Goal: Information Seeking & Learning: Learn about a topic

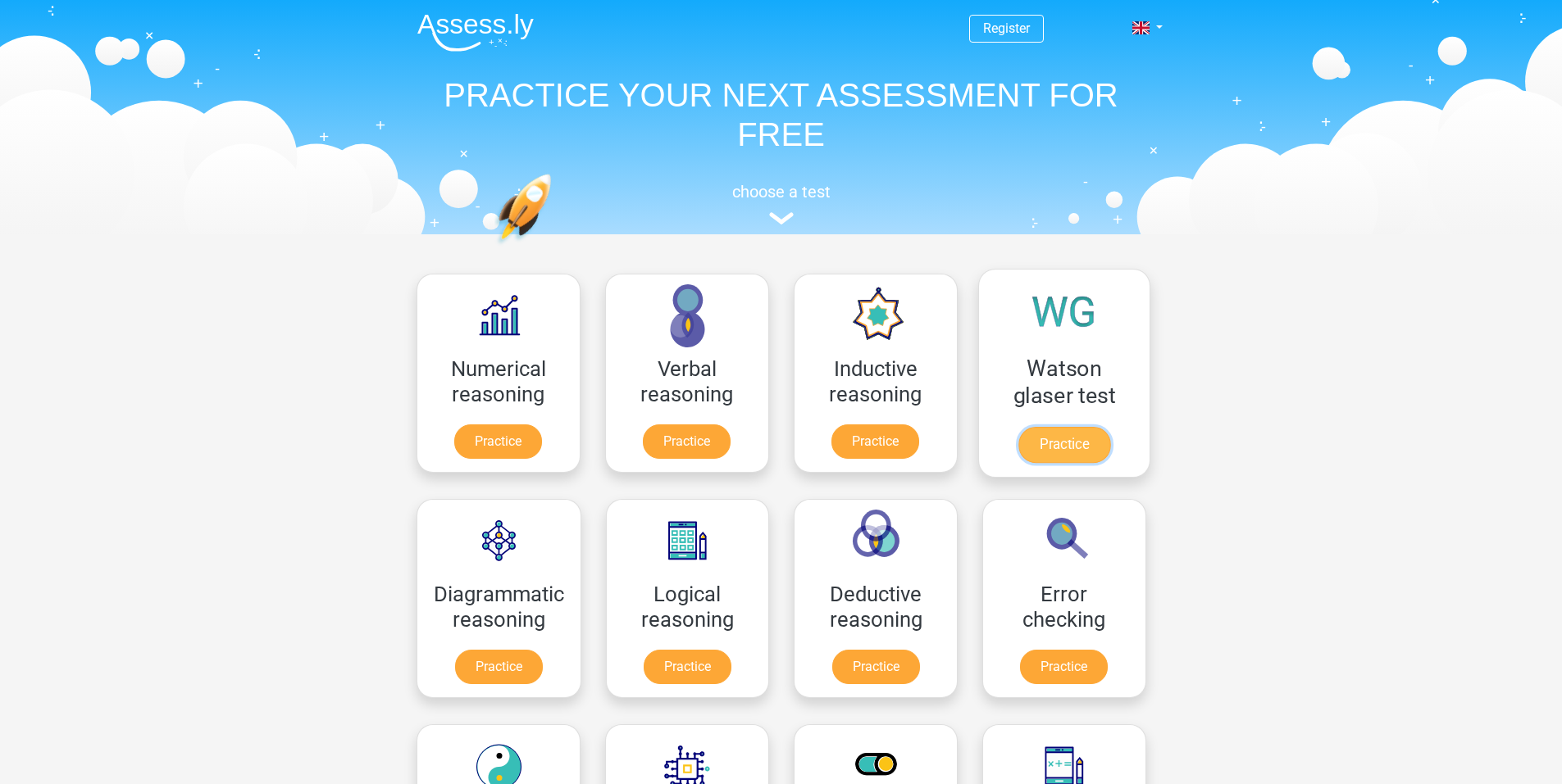
click at [1078, 427] on link "Practice" at bounding box center [1063, 445] width 91 height 36
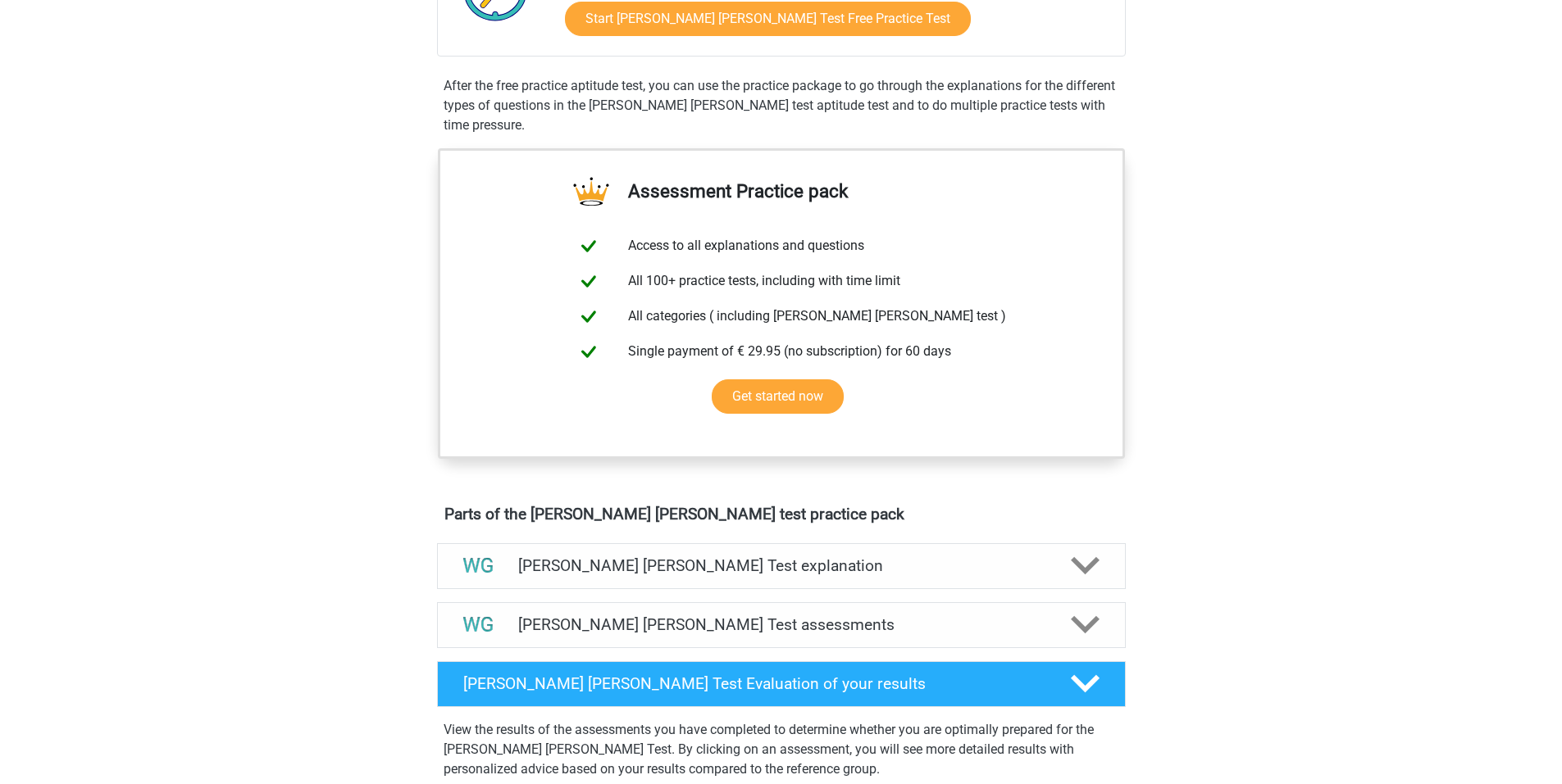
scroll to position [874, 0]
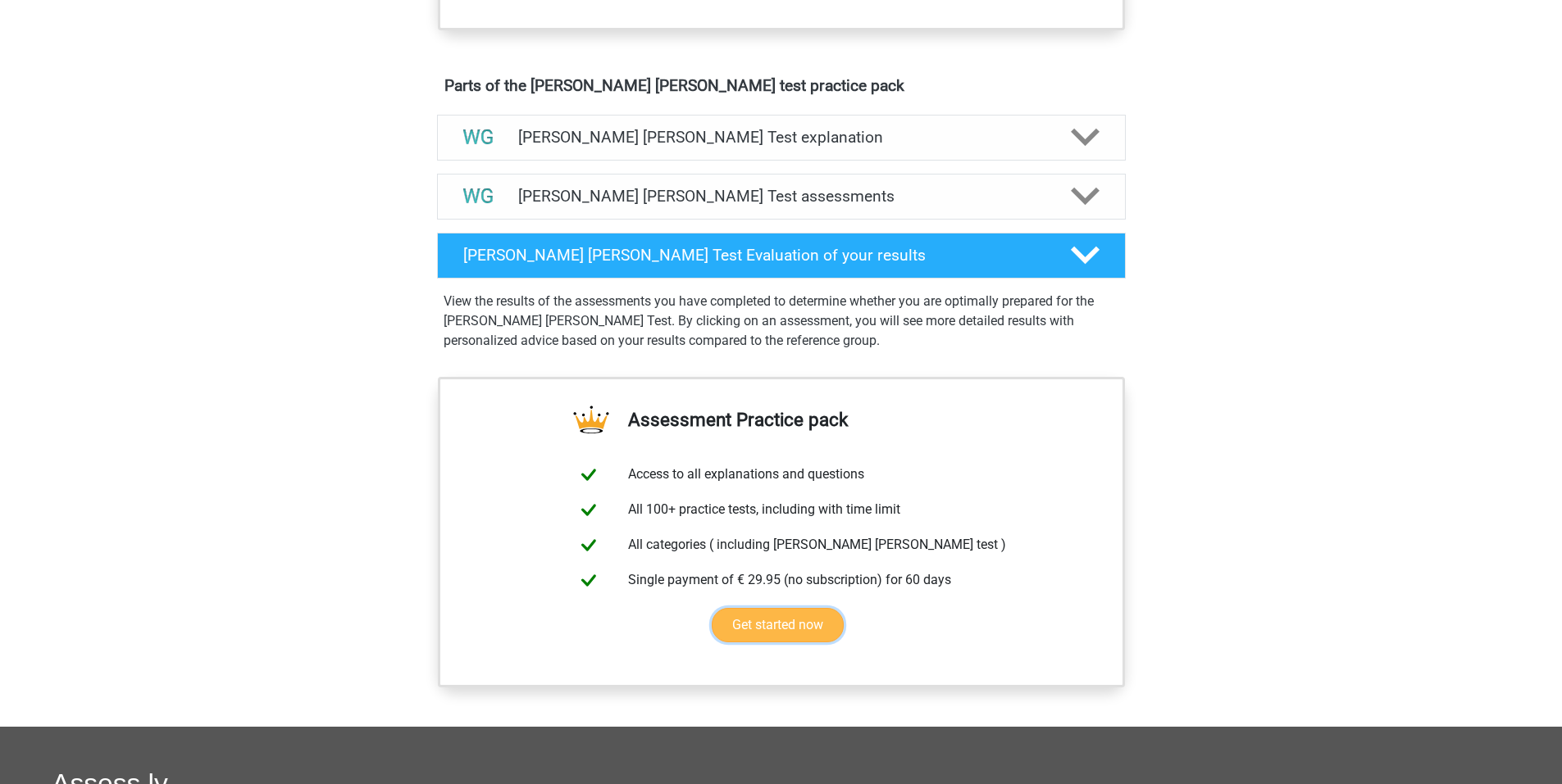
click at [783, 623] on link "Get started now" at bounding box center [777, 625] width 132 height 34
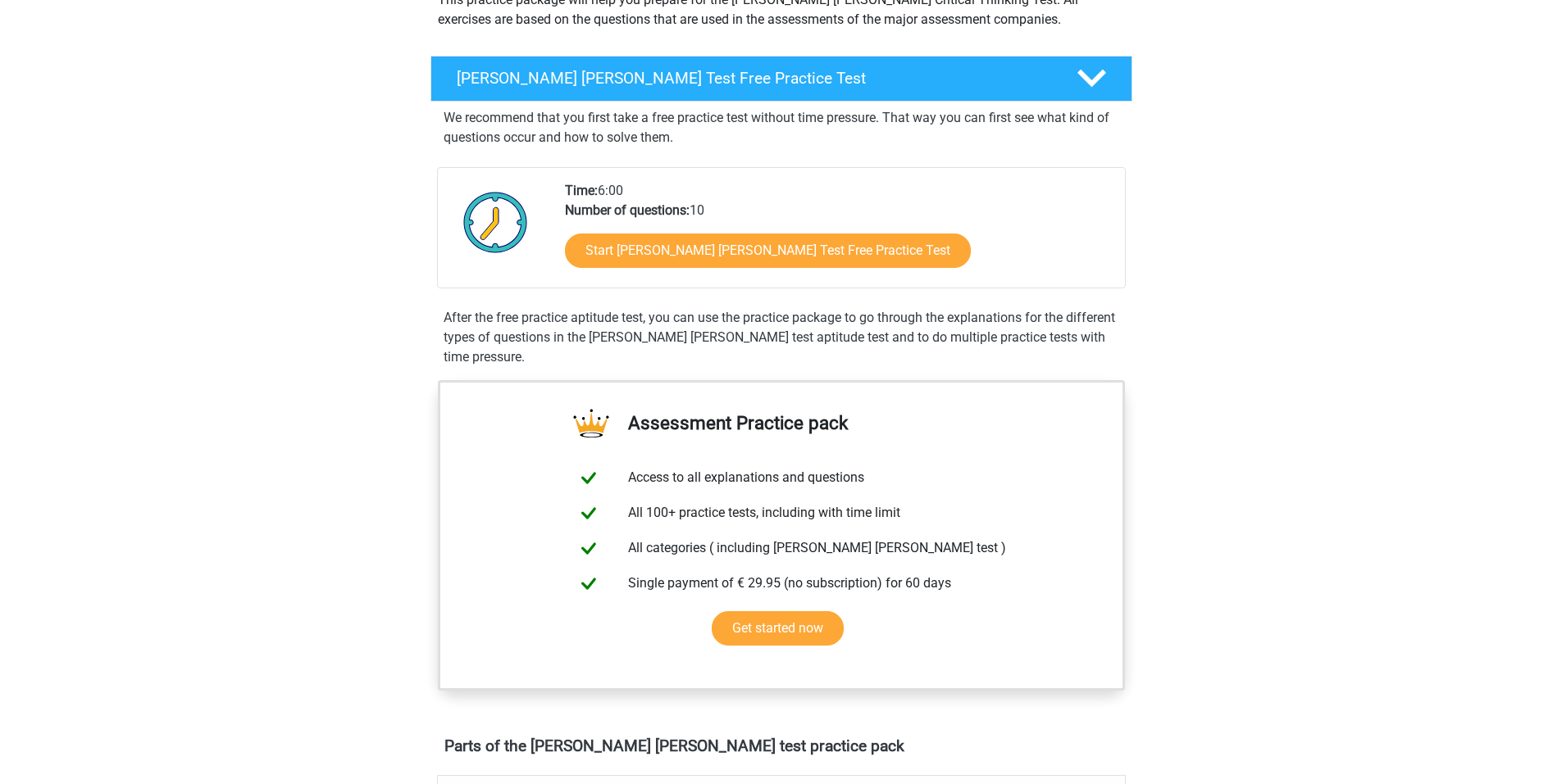
scroll to position [0, 0]
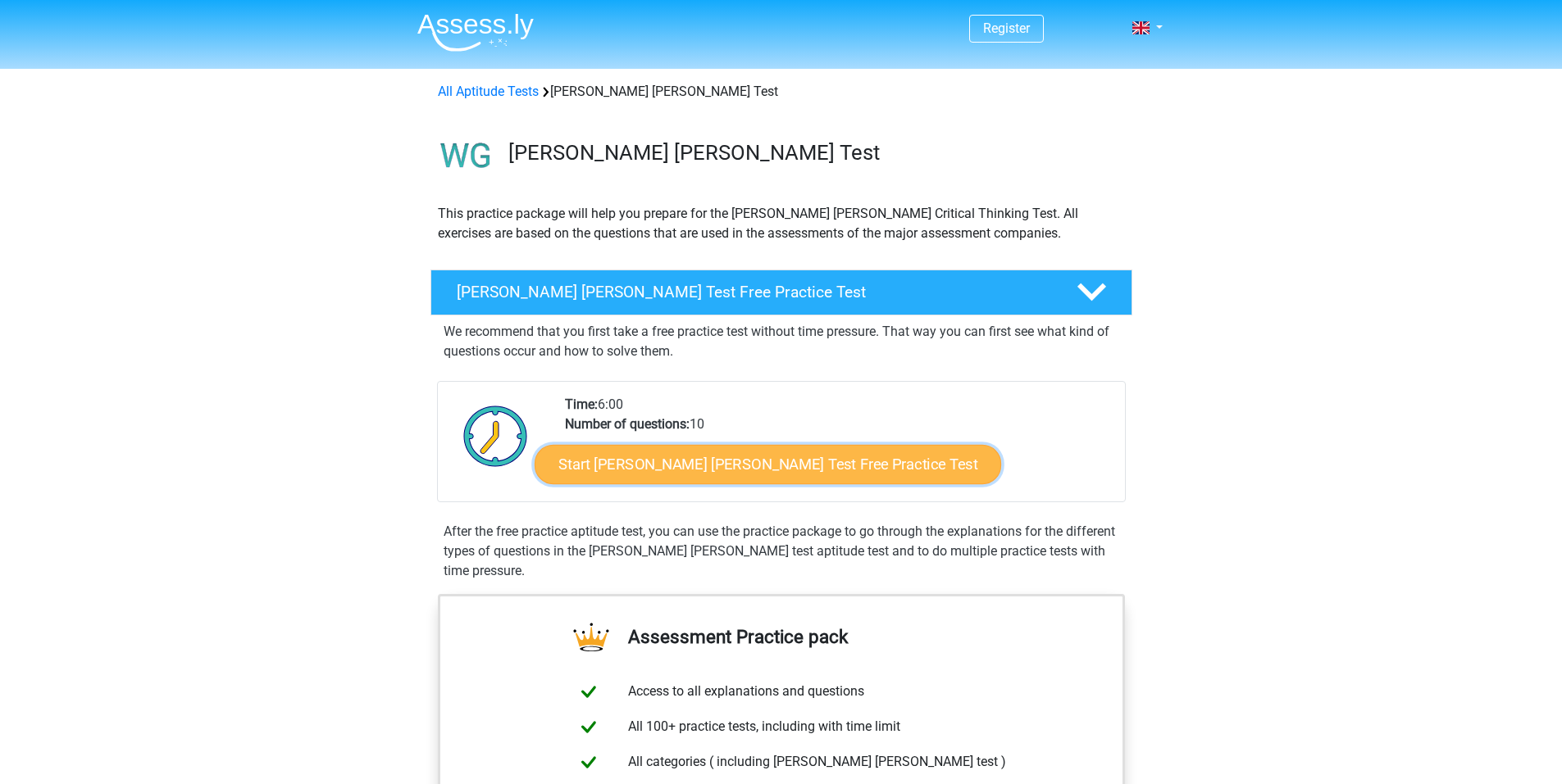
click at [729, 461] on link "Start Watson Glaser Test Free Practice Test" at bounding box center [767, 465] width 466 height 39
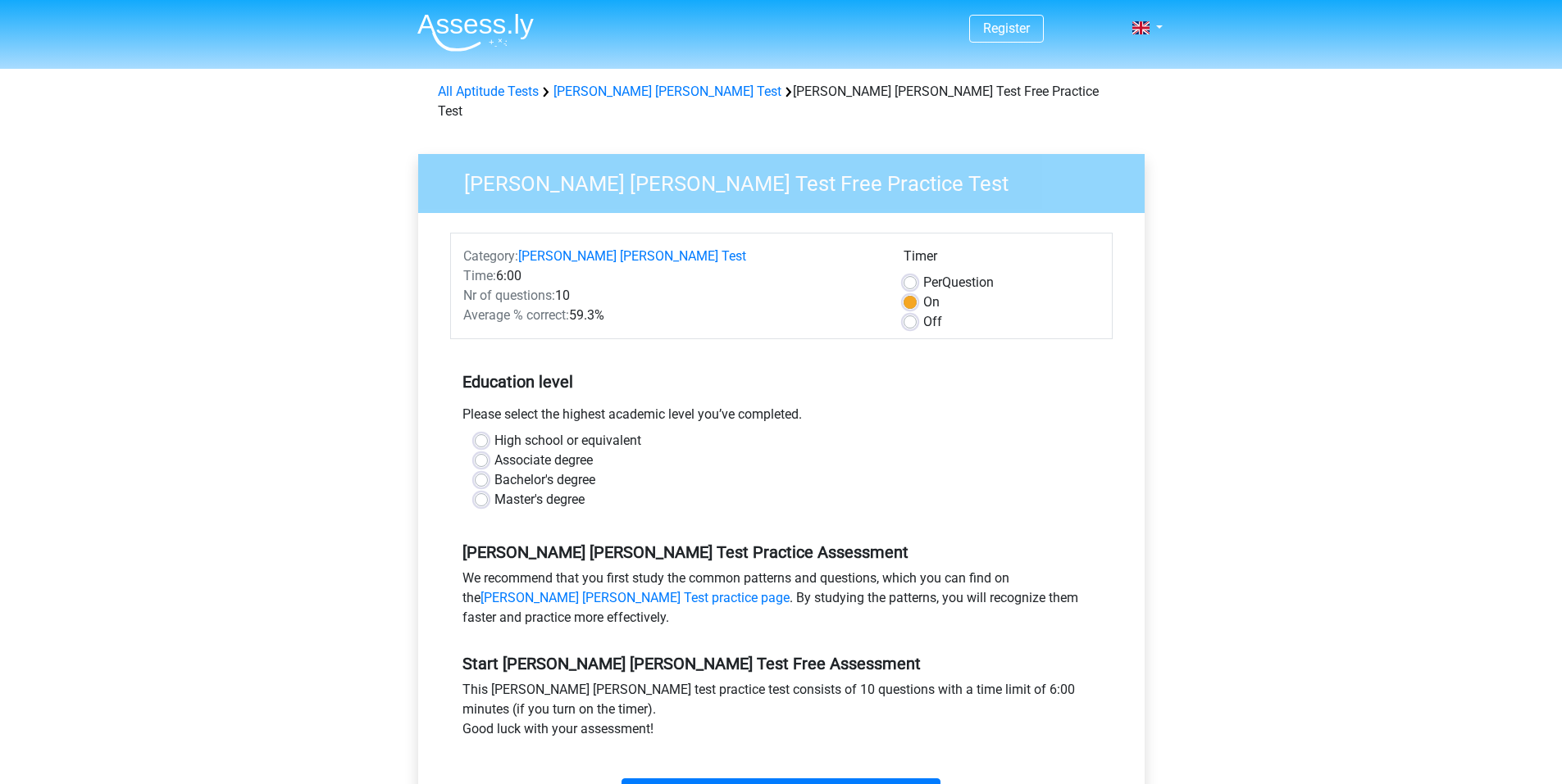
click at [495, 431] on label "High school or equivalent" at bounding box center [568, 441] width 147 height 20
click at [479, 431] on input "High school or equivalent" at bounding box center [481, 439] width 13 height 16
radio input "true"
click at [923, 313] on label "Off" at bounding box center [932, 323] width 19 height 20
click at [913, 313] on input "Off" at bounding box center [910, 321] width 13 height 16
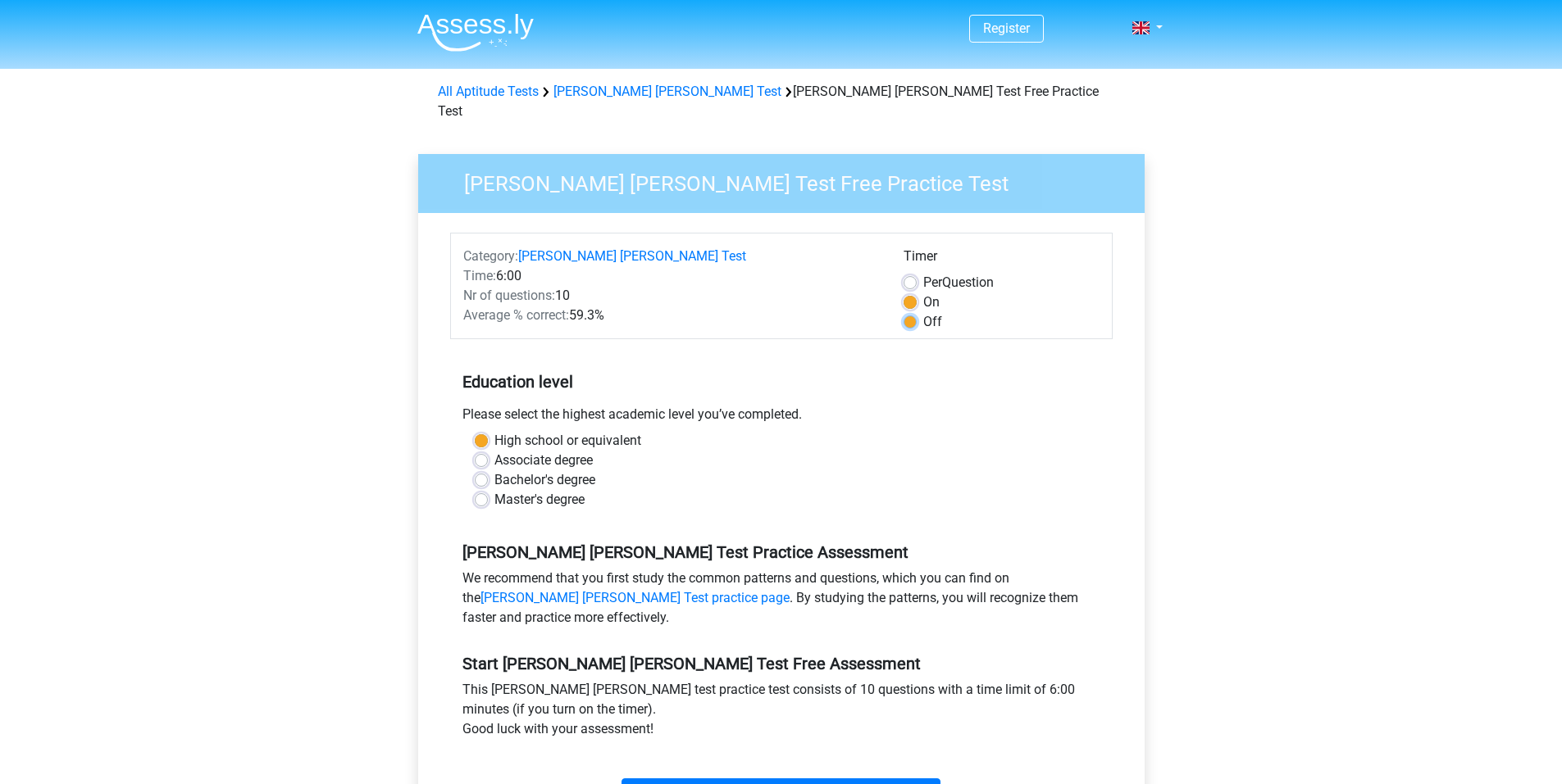
radio input "true"
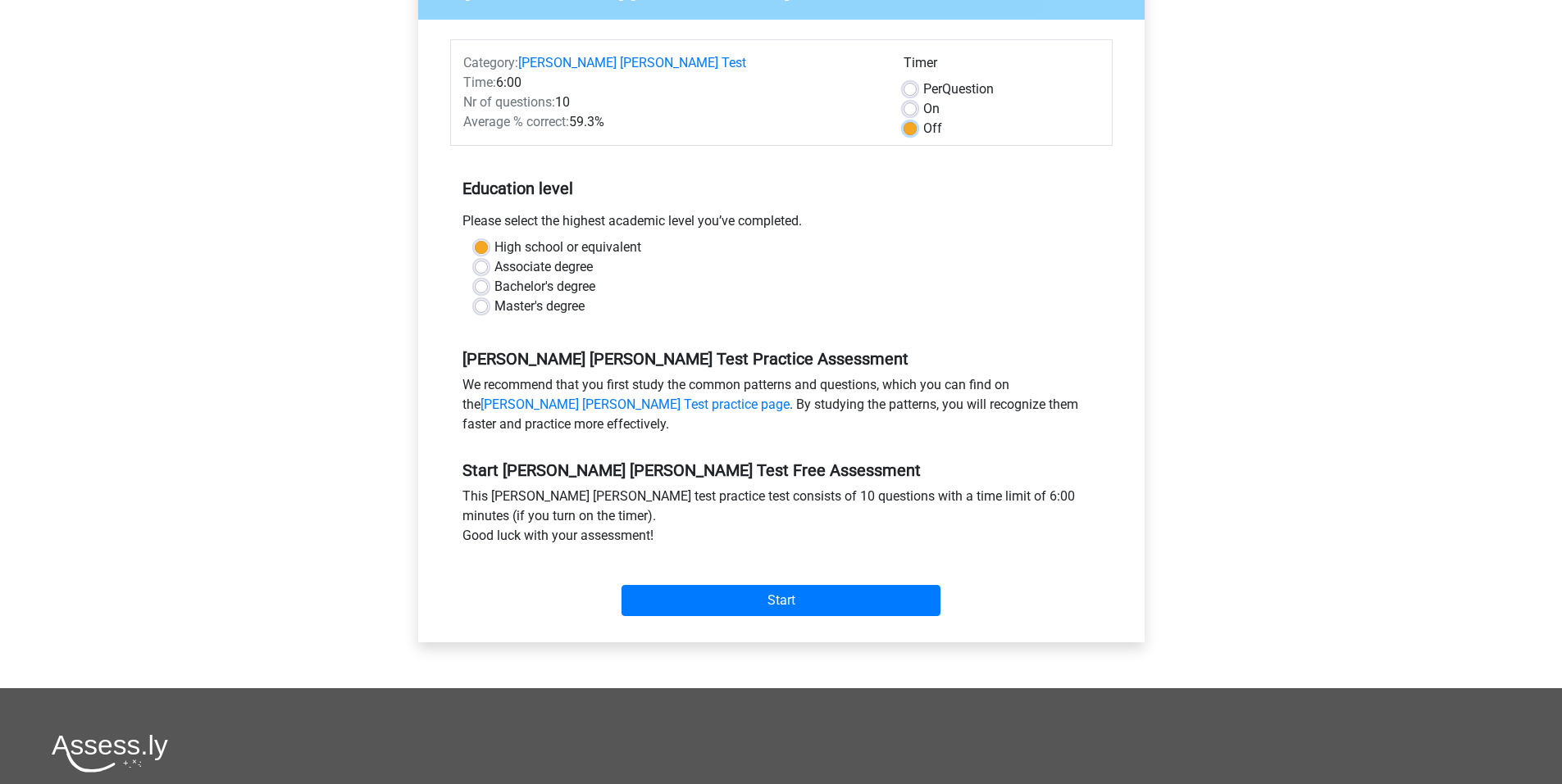
scroll to position [219, 0]
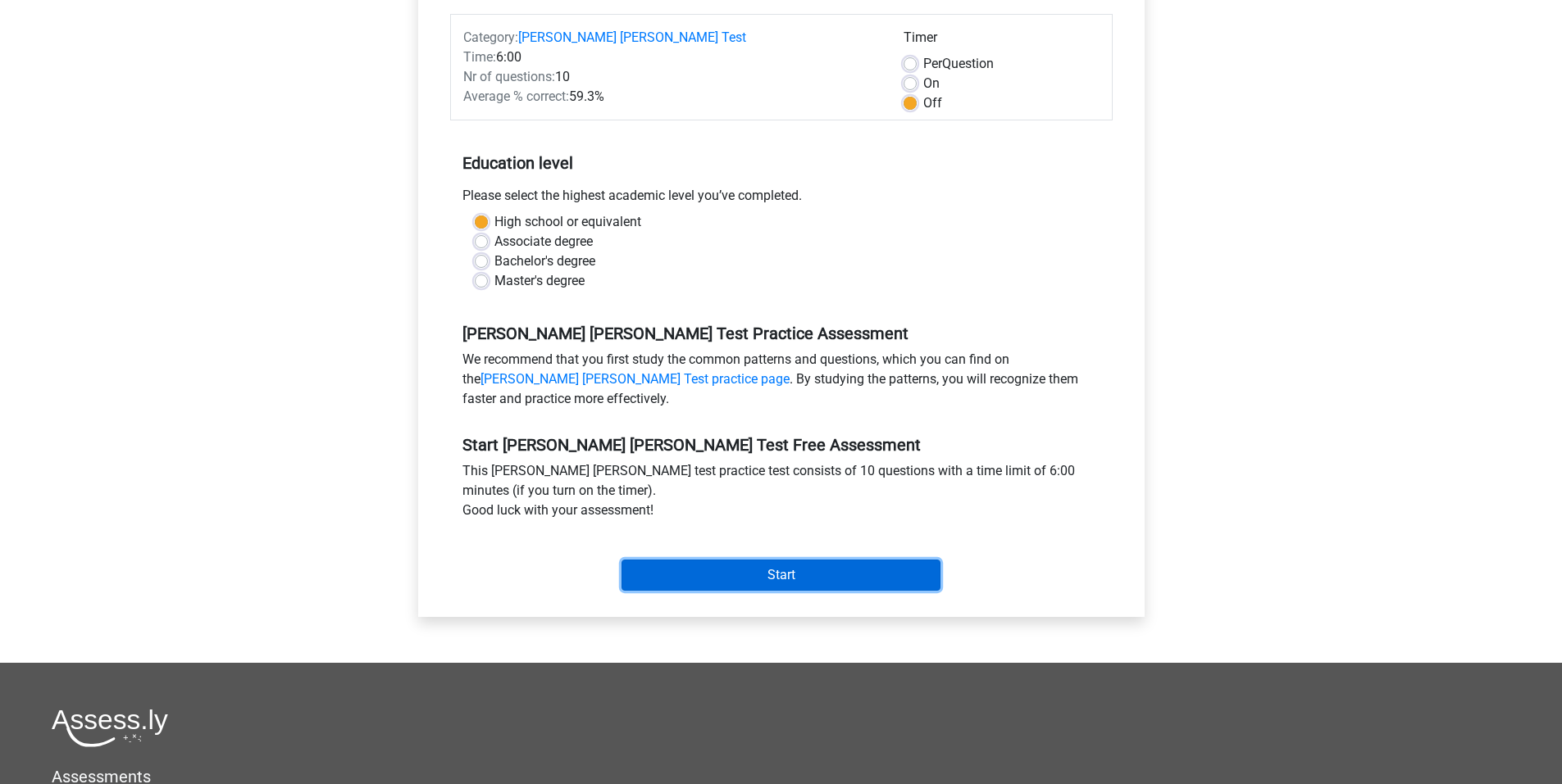
click at [736, 560] on input "Start" at bounding box center [781, 575] width 319 height 31
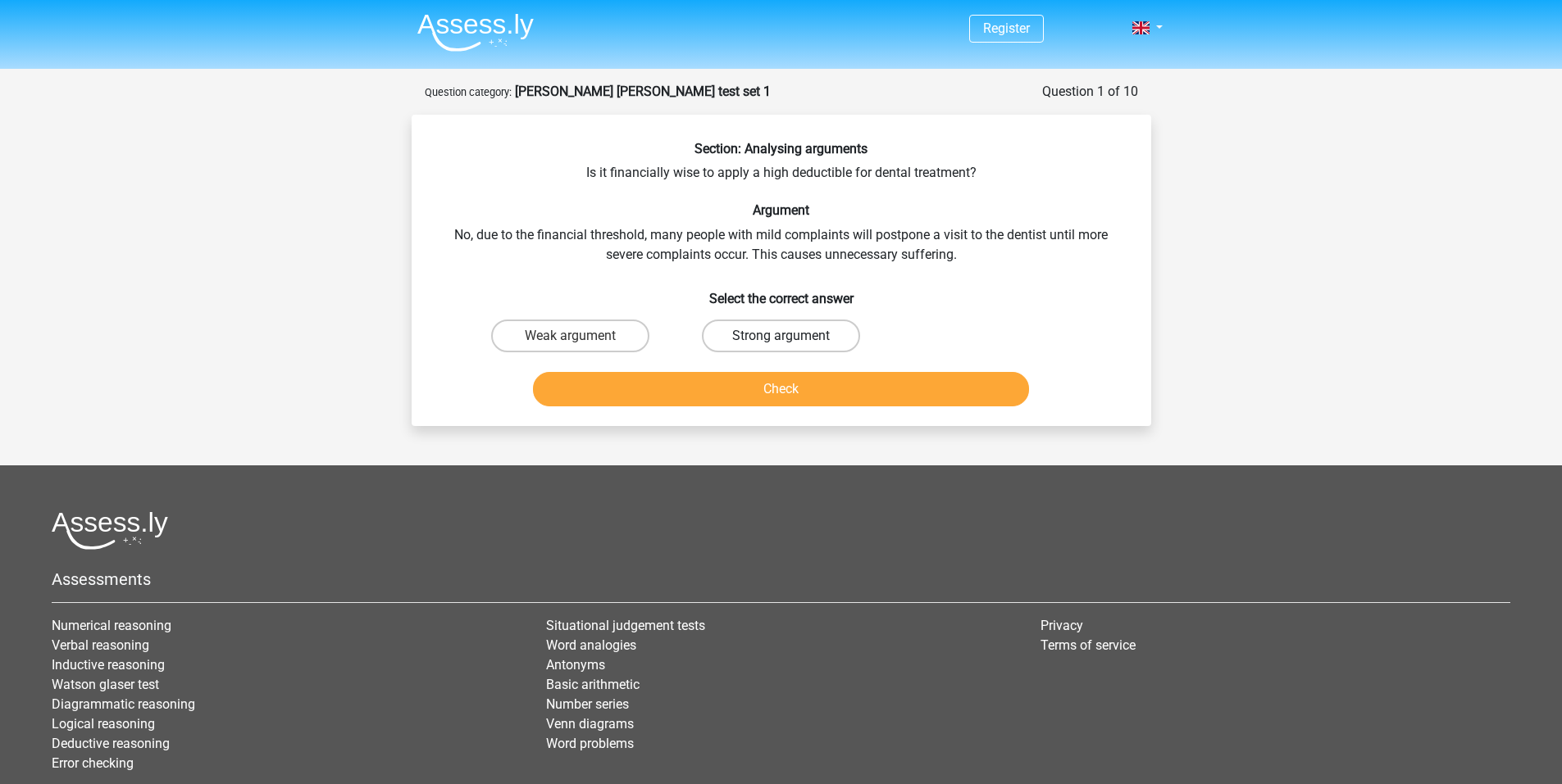
click at [794, 332] on label "Strong argument" at bounding box center [781, 336] width 159 height 33
click at [791, 336] on input "Strong argument" at bounding box center [786, 341] width 11 height 11
radio input "true"
click at [773, 386] on button "Check" at bounding box center [781, 389] width 496 height 34
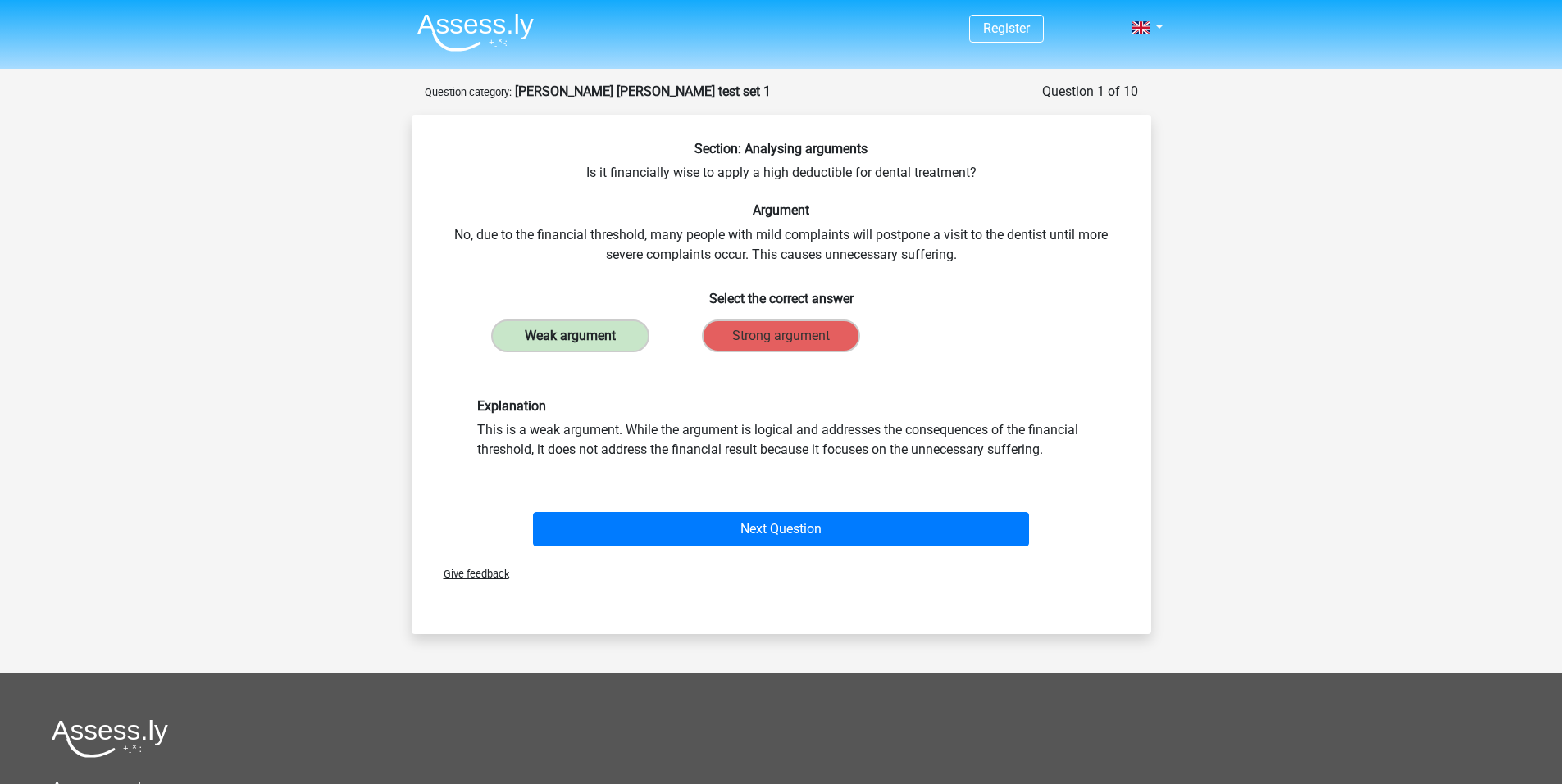
click at [565, 337] on label "Weak argument" at bounding box center [570, 336] width 159 height 33
click at [567, 332] on label "Weak argument" at bounding box center [570, 336] width 159 height 33
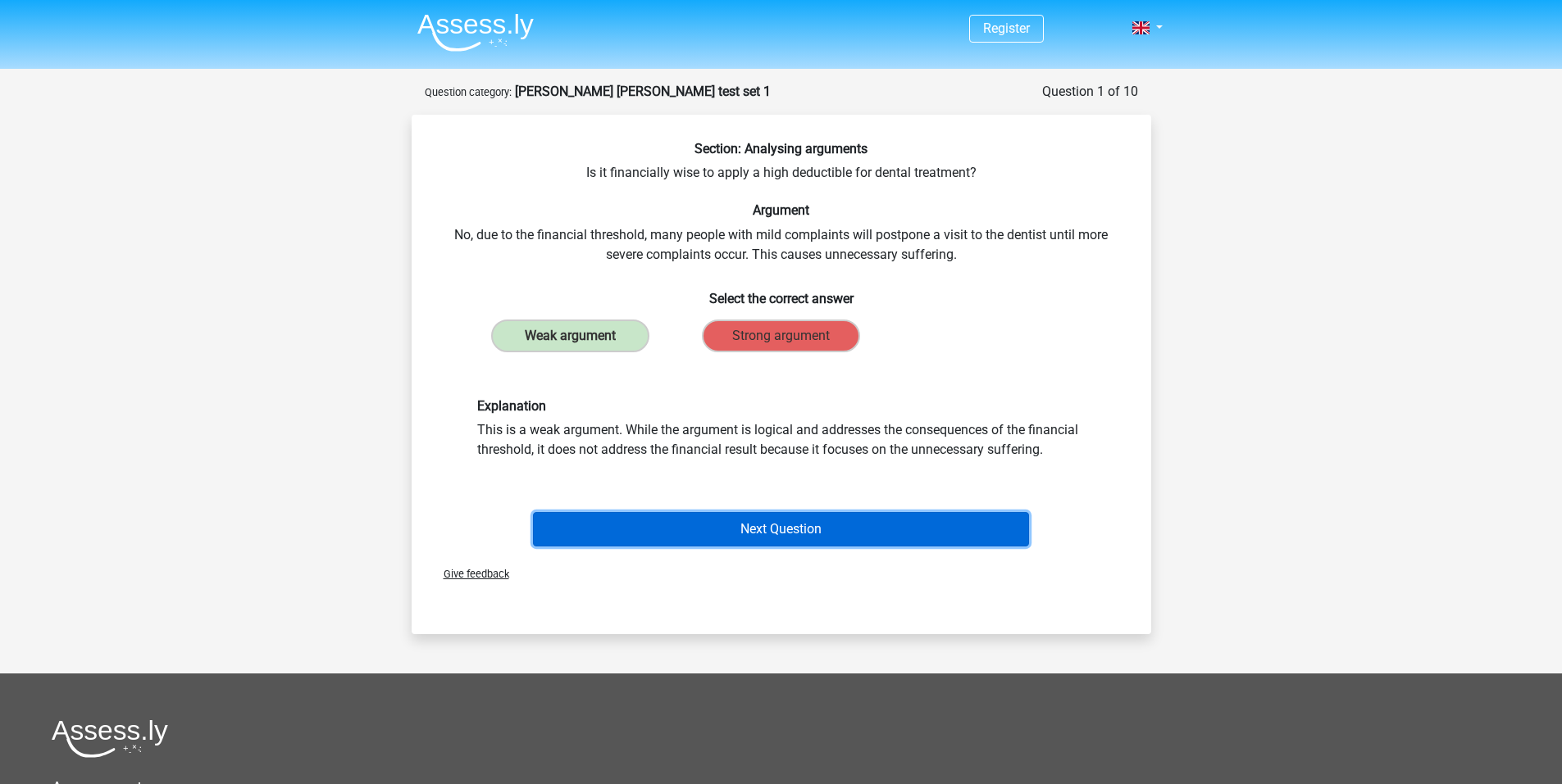
click at [755, 525] on button "Next Question" at bounding box center [781, 530] width 496 height 34
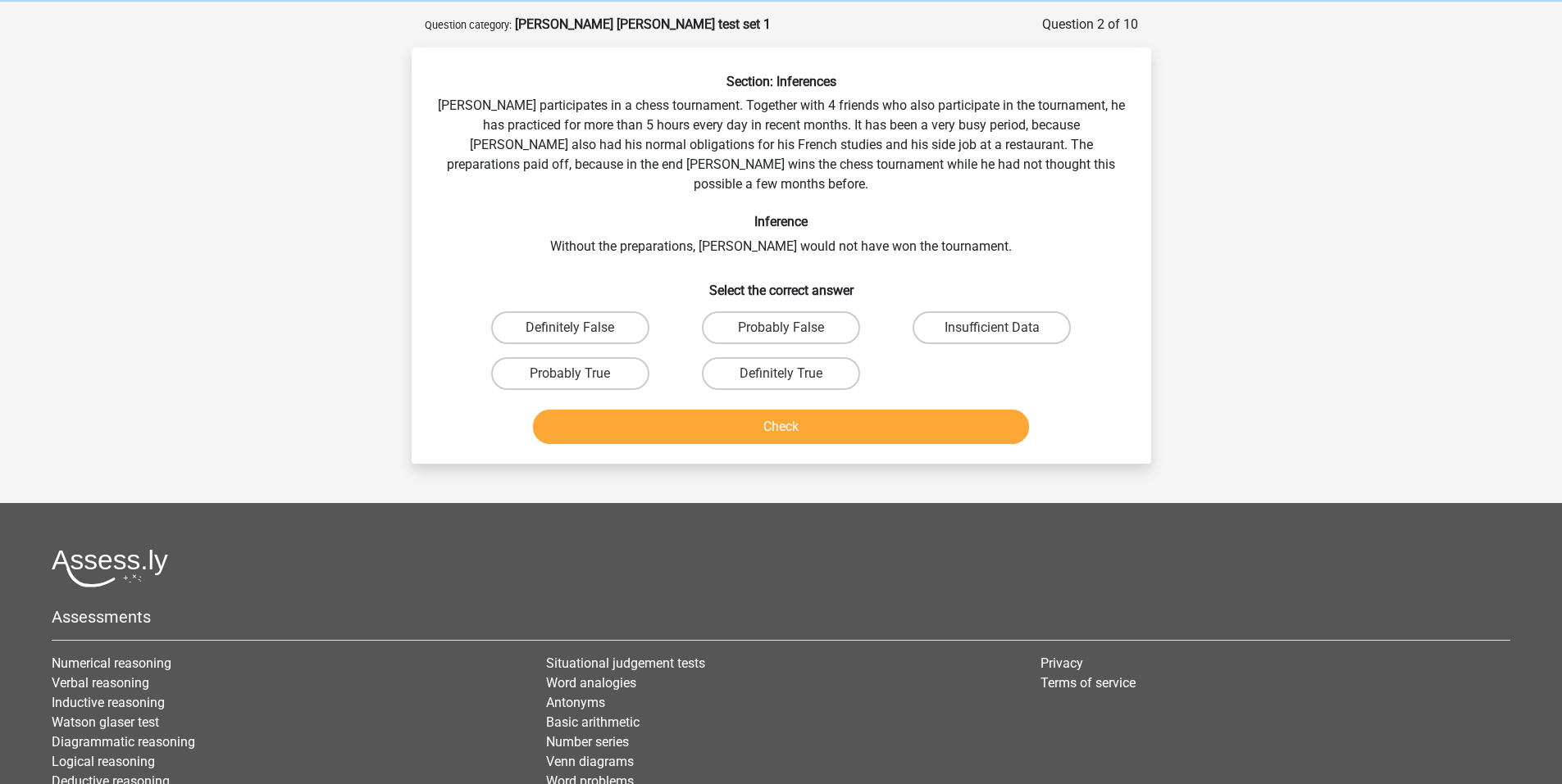
scroll to position [82, 0]
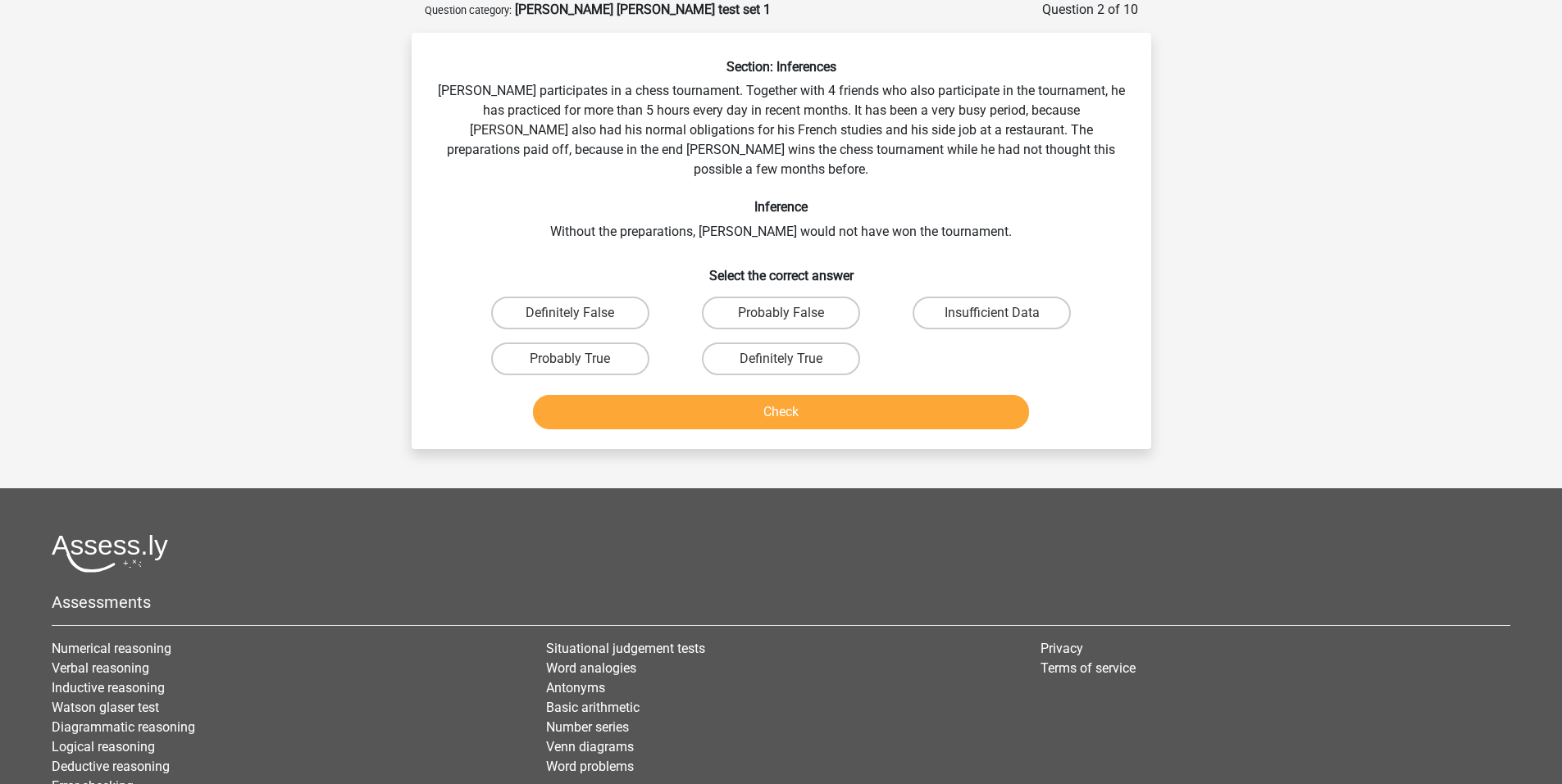
click at [571, 359] on input "Probably True" at bounding box center [575, 365] width 11 height 11
radio input "true"
click at [802, 395] on button "Check" at bounding box center [781, 412] width 496 height 34
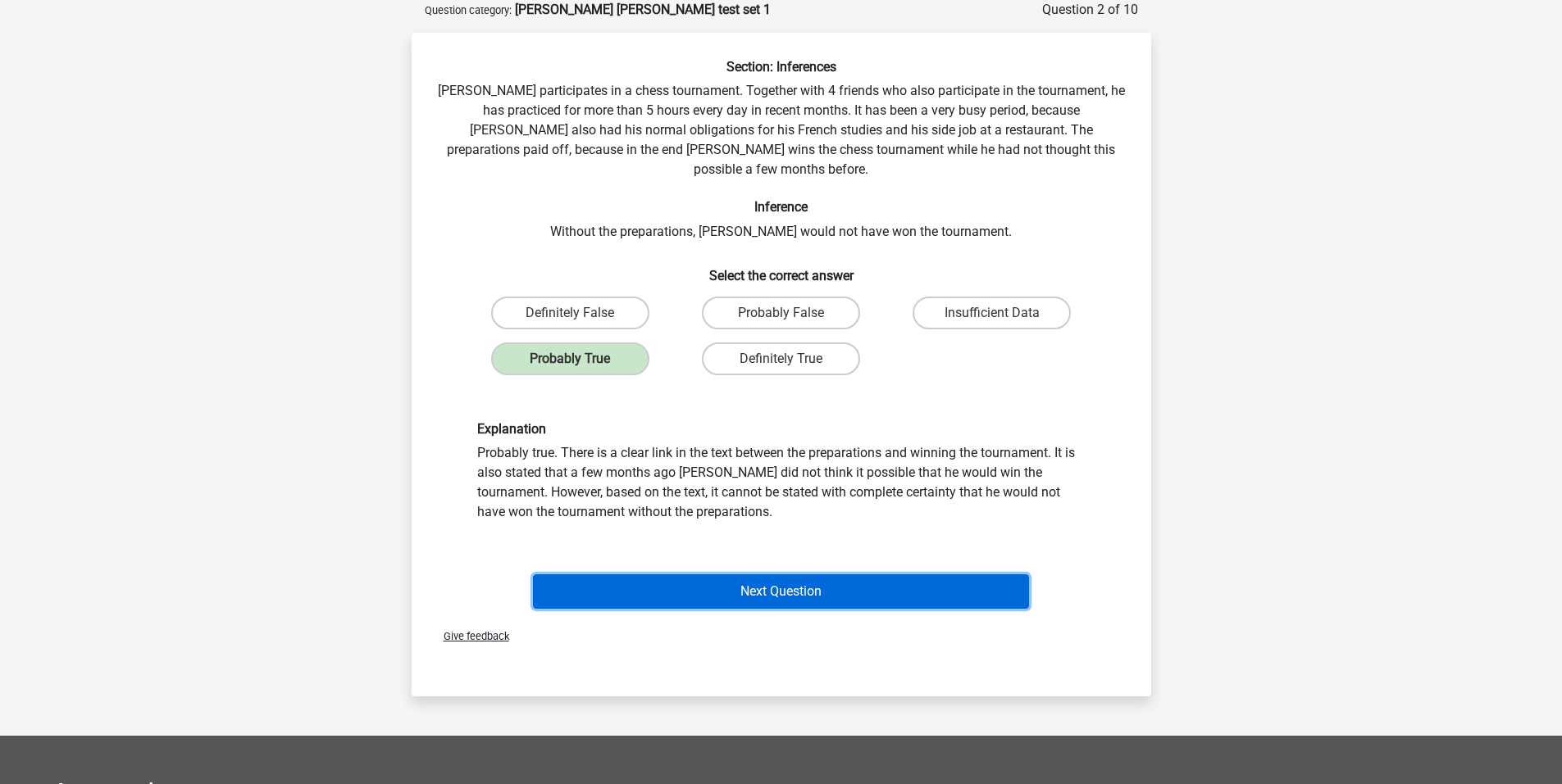
click at [751, 574] on button "Next Question" at bounding box center [781, 591] width 496 height 34
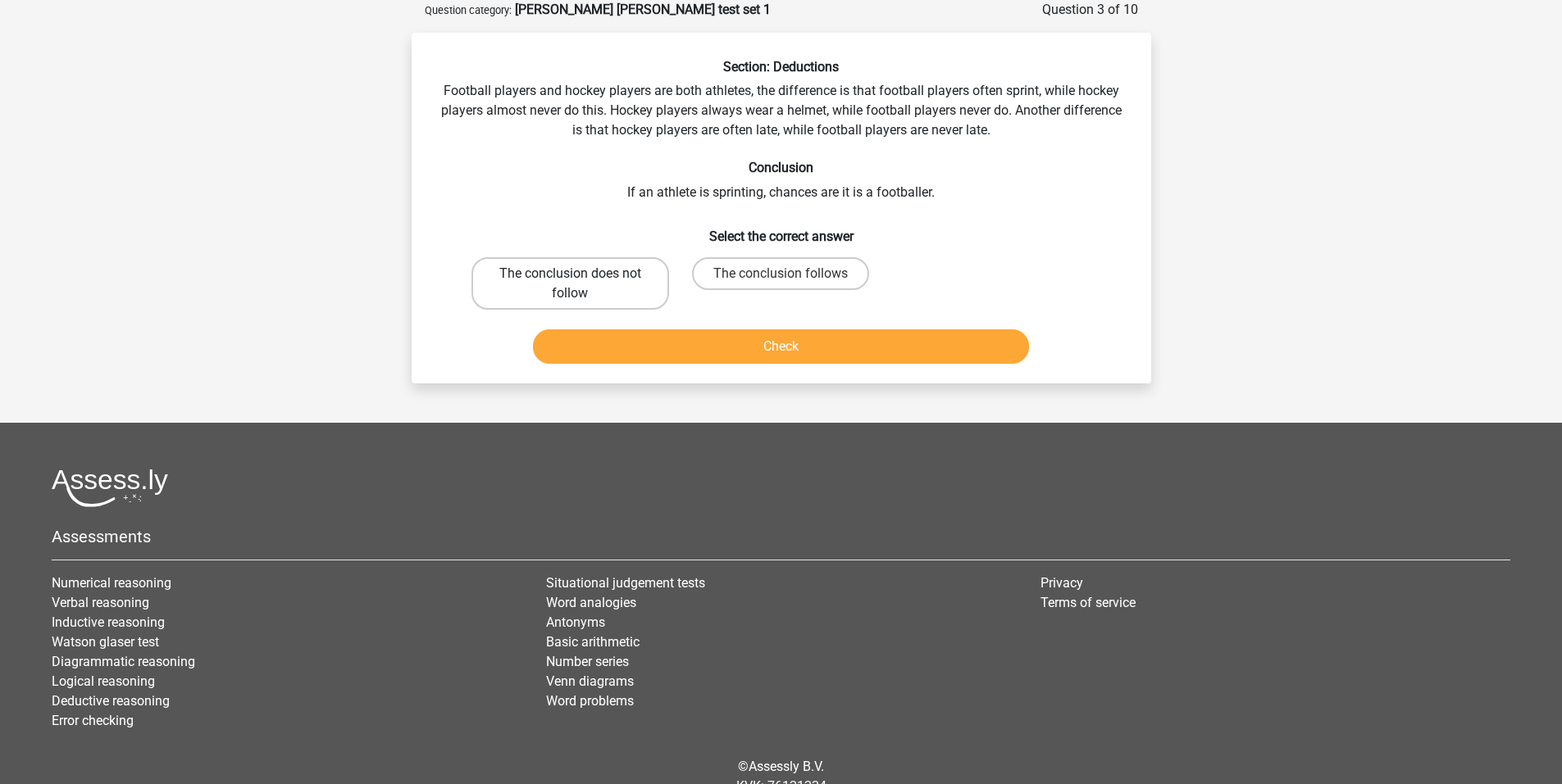
drag, startPoint x: 624, startPoint y: 277, endPoint x: 626, endPoint y: 285, distance: 8.2
click at [626, 285] on label "The conclusion does not follow" at bounding box center [570, 283] width 197 height 53
click at [581, 284] on input "The conclusion does not follow" at bounding box center [575, 280] width 11 height 11
radio input "true"
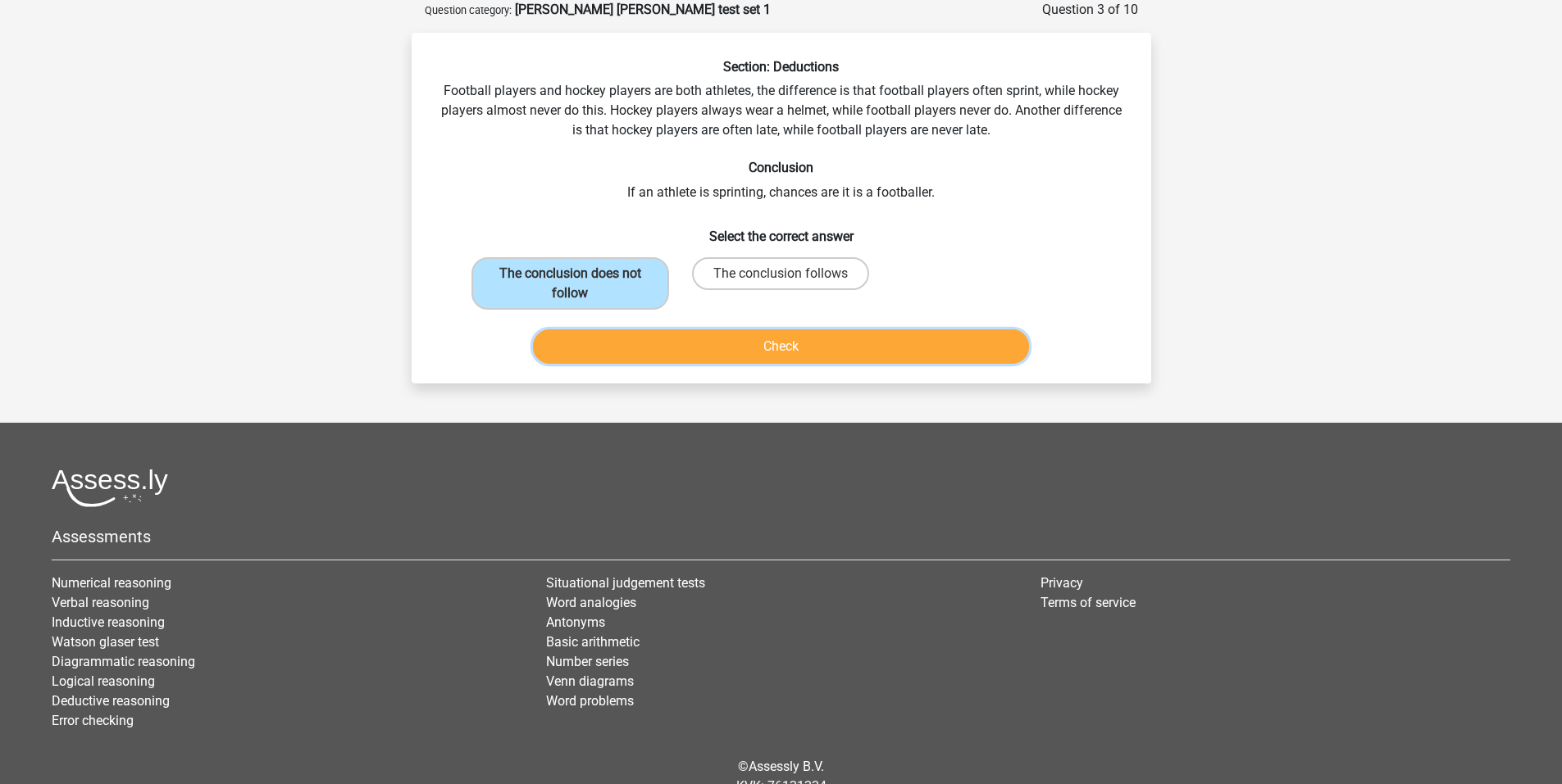
click at [758, 345] on button "Check" at bounding box center [781, 347] width 496 height 34
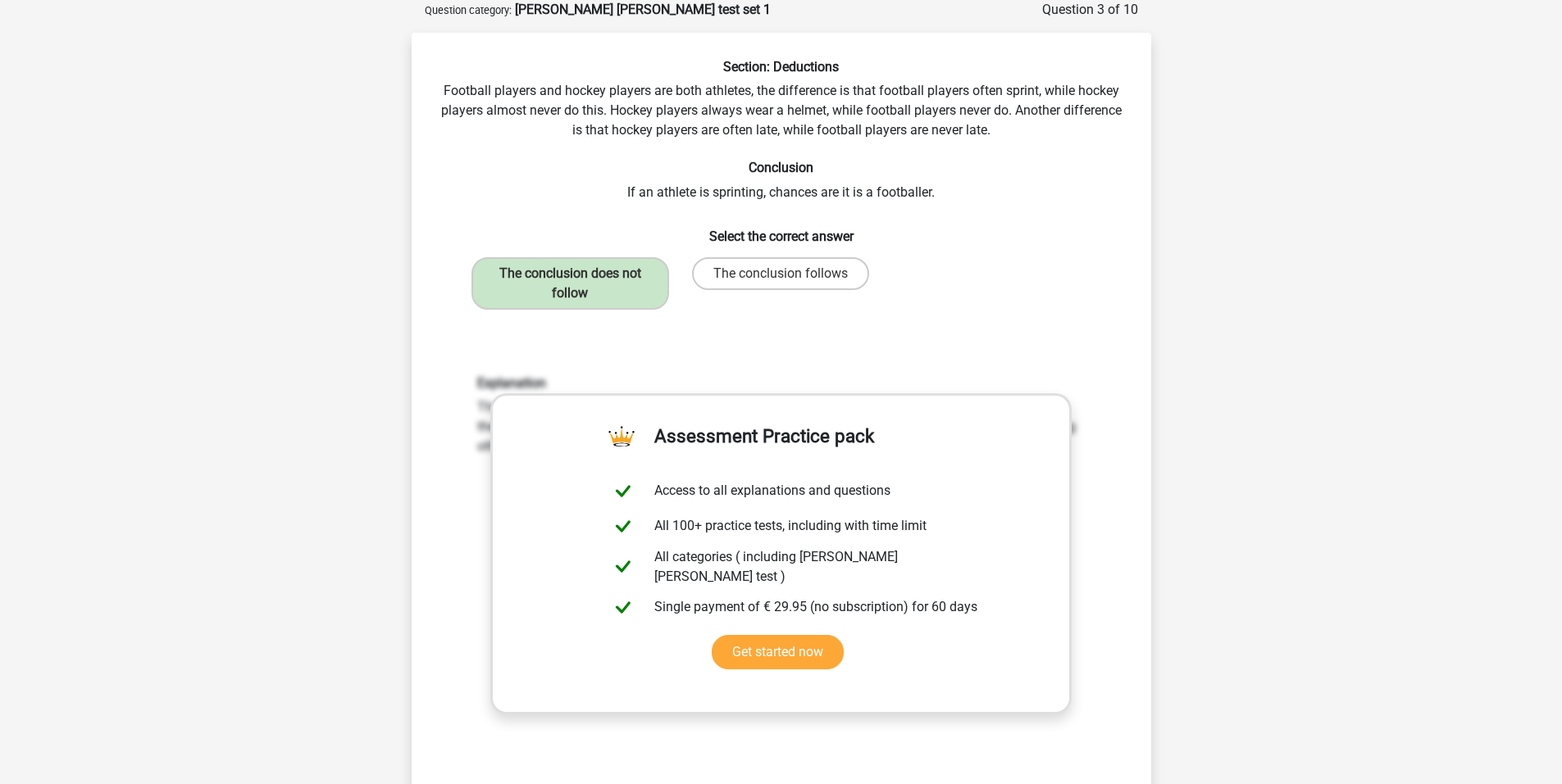
click at [1077, 302] on div "The conclusion does not follow The conclusion follows" at bounding box center [781, 283] width 633 height 65
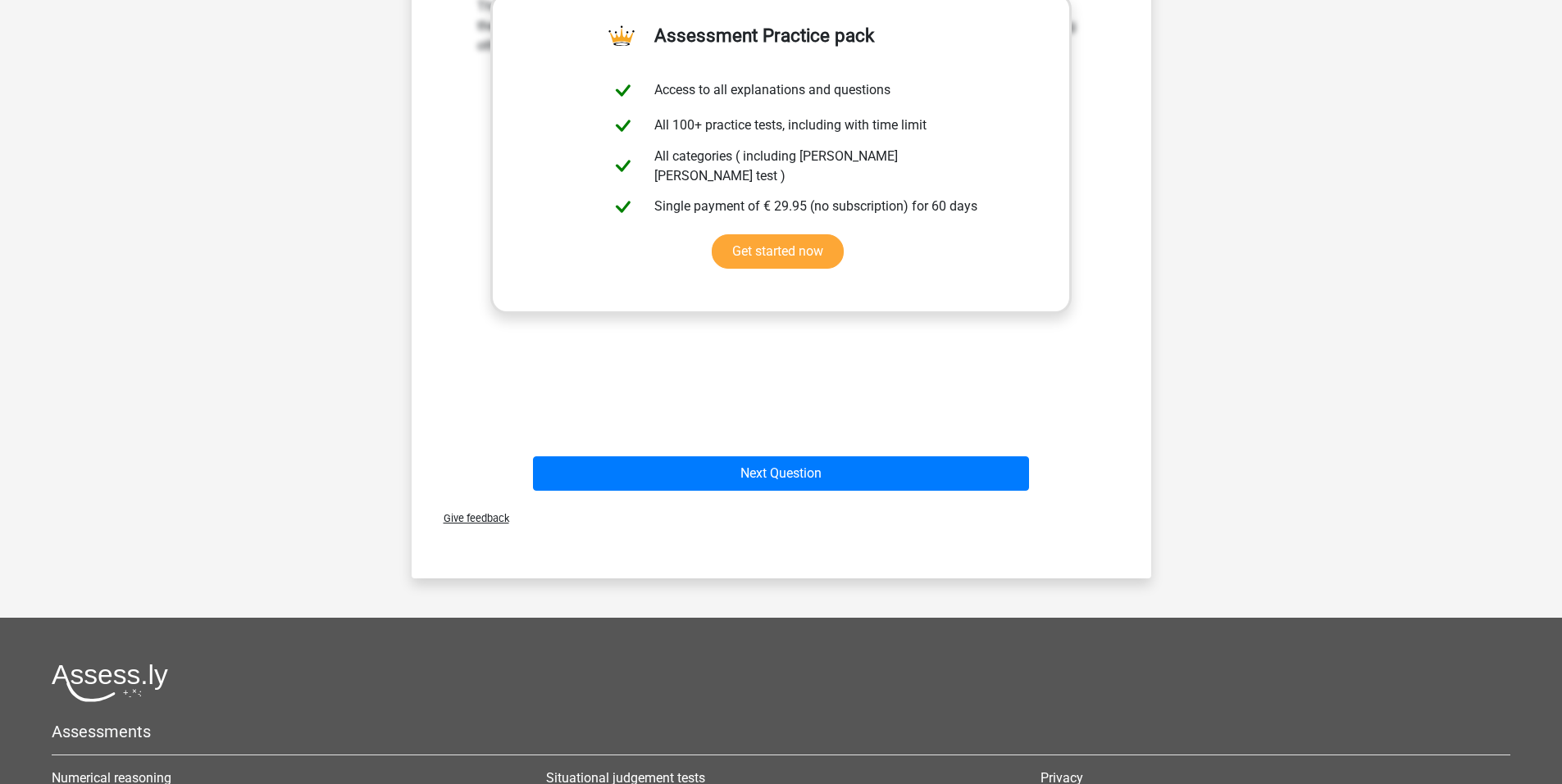
scroll to position [656, 0]
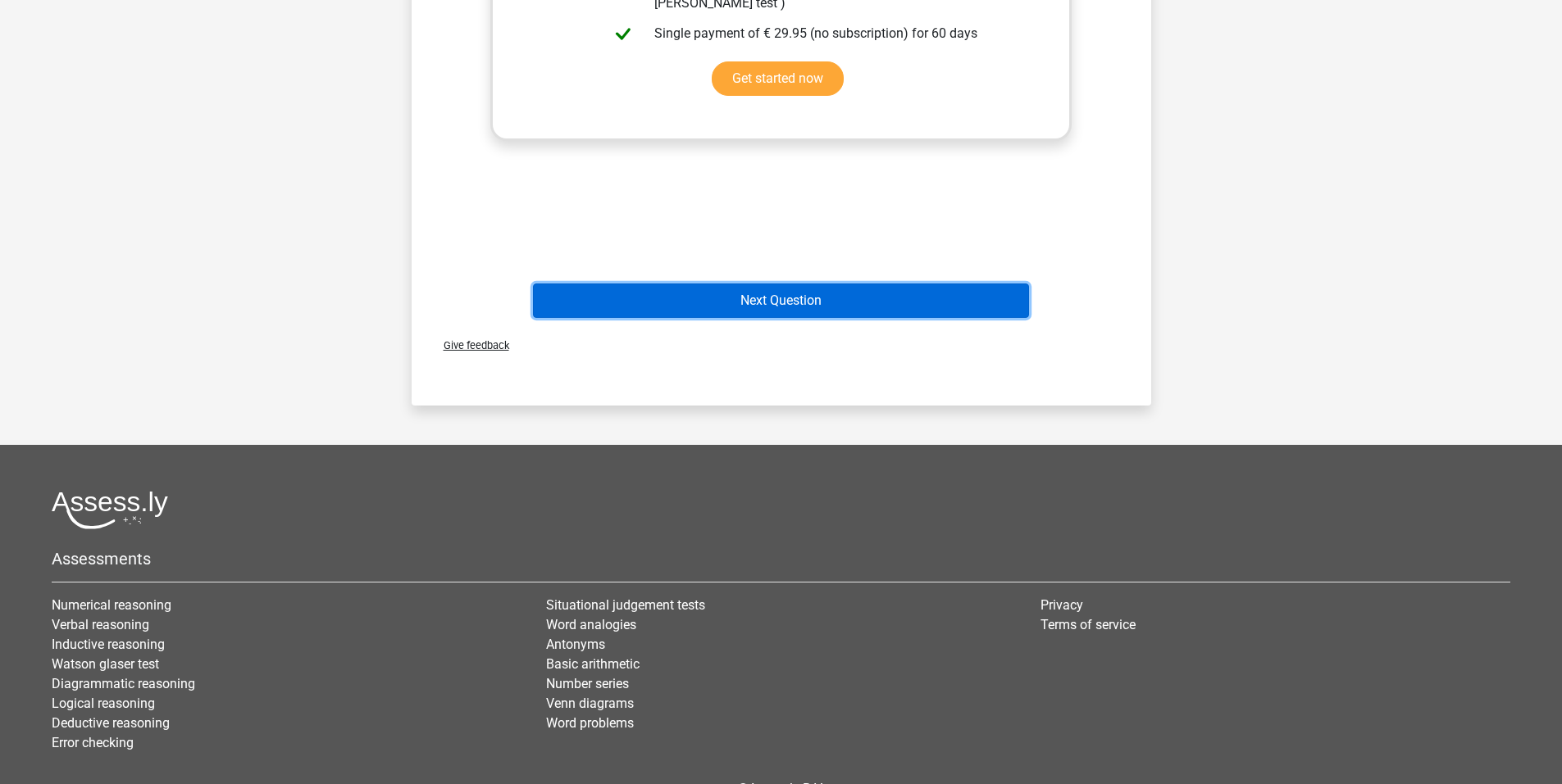
click at [794, 298] on button "Next Question" at bounding box center [781, 300] width 496 height 34
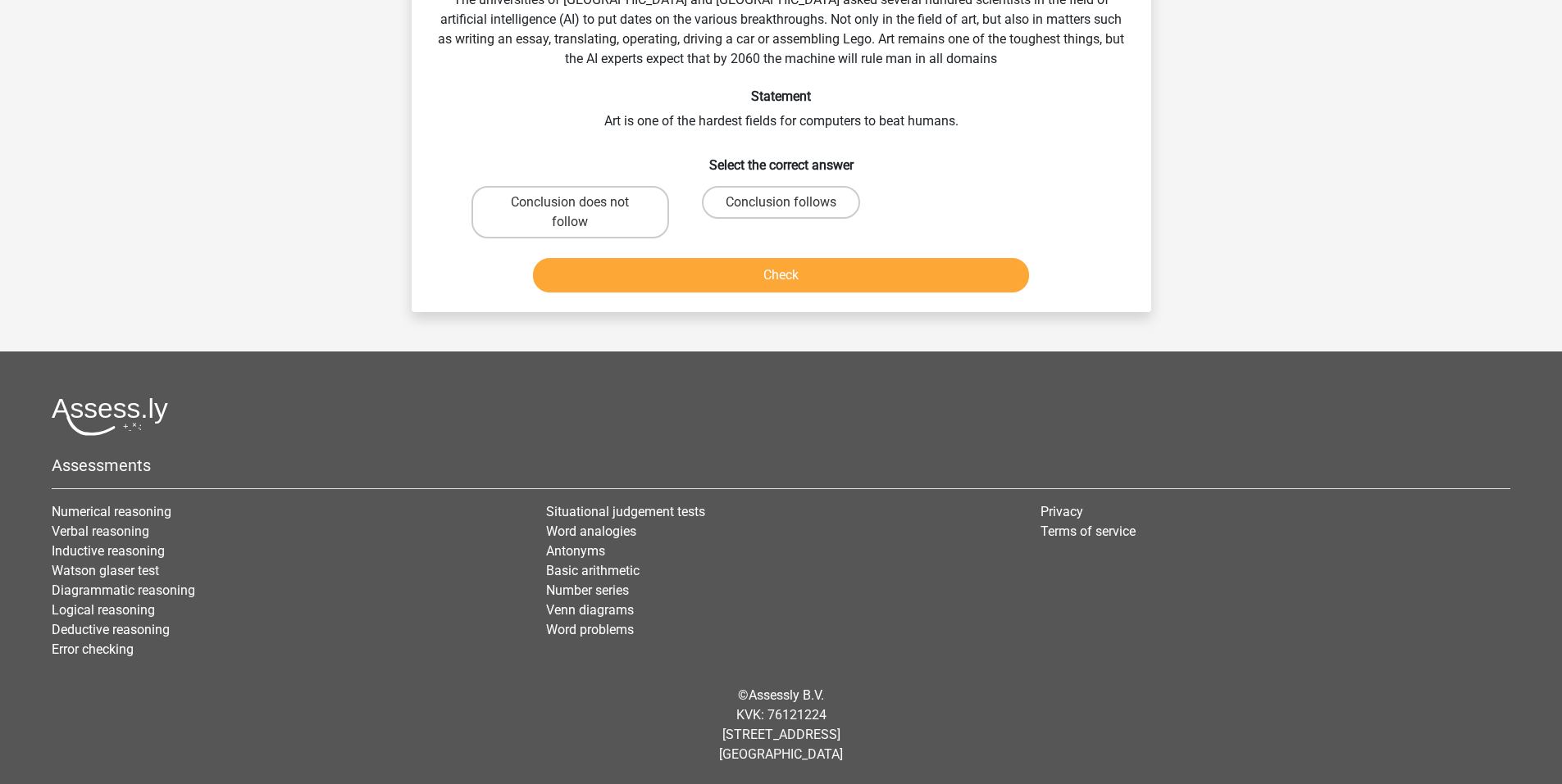
scroll to position [82, 0]
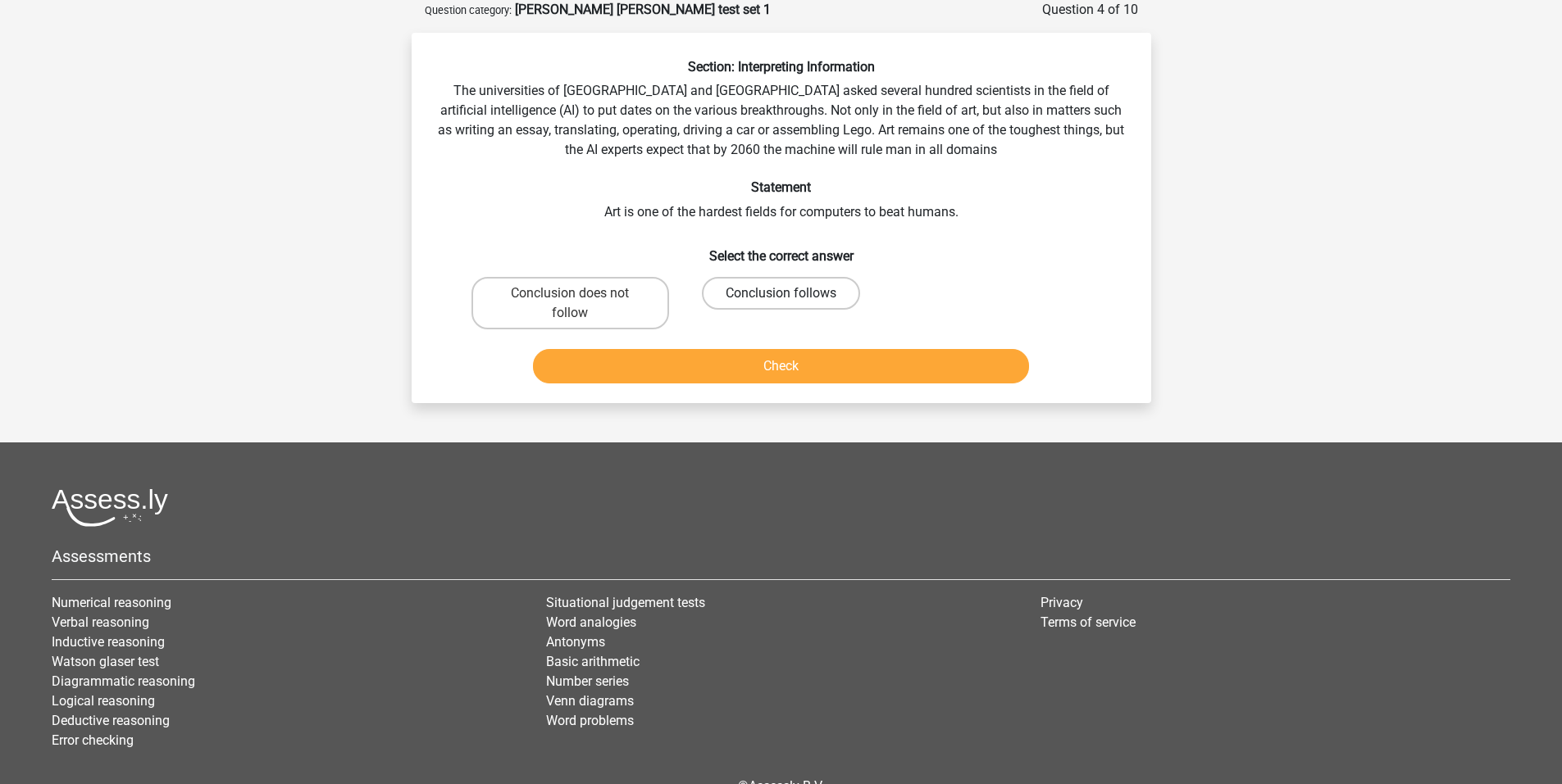
click at [748, 281] on label "Conclusion follows" at bounding box center [781, 293] width 159 height 33
click at [781, 293] on input "Conclusion follows" at bounding box center [786, 298] width 11 height 11
radio input "true"
click at [773, 366] on button "Check" at bounding box center [781, 366] width 496 height 34
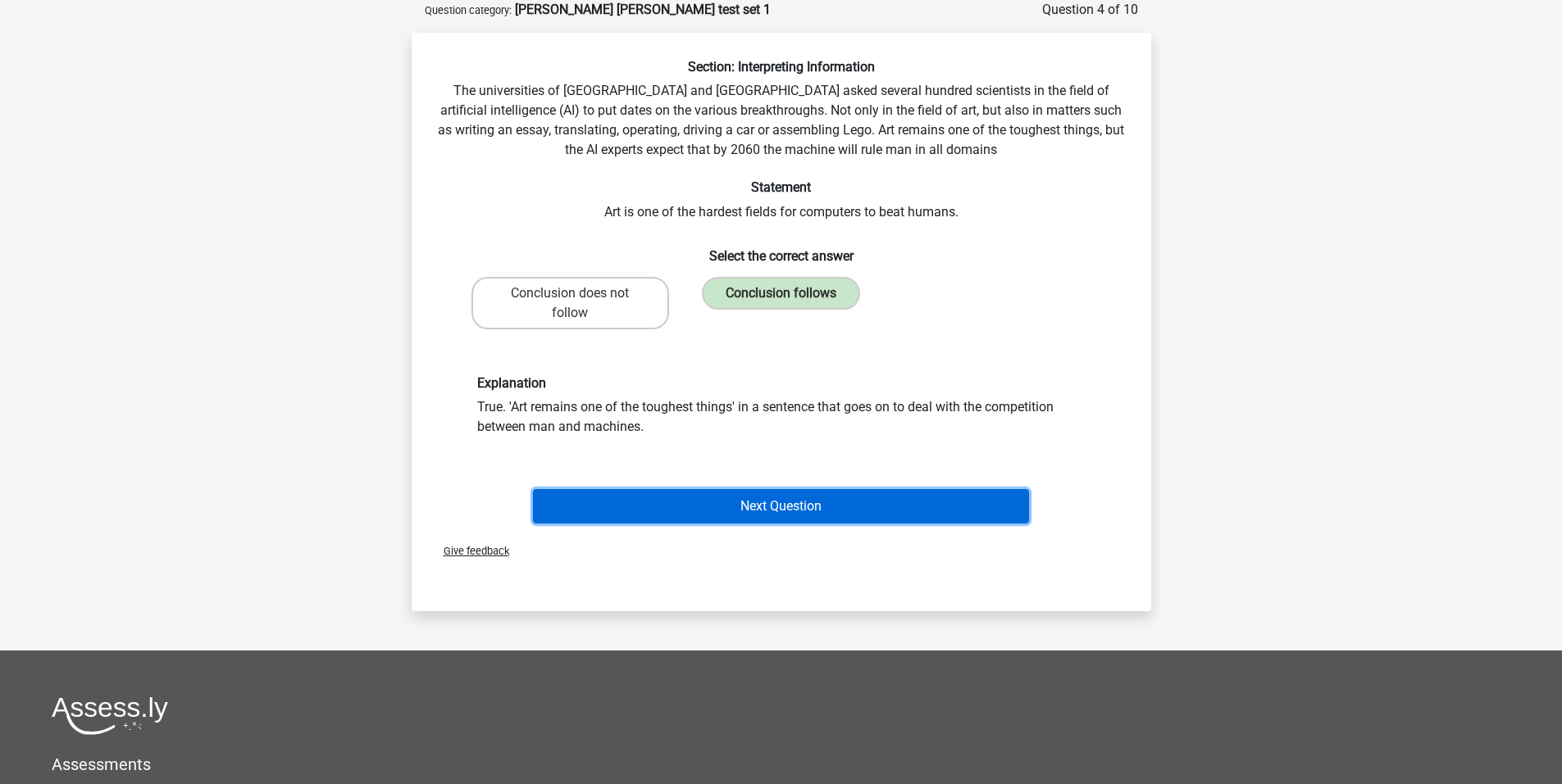
click at [794, 506] on button "Next Question" at bounding box center [781, 506] width 496 height 34
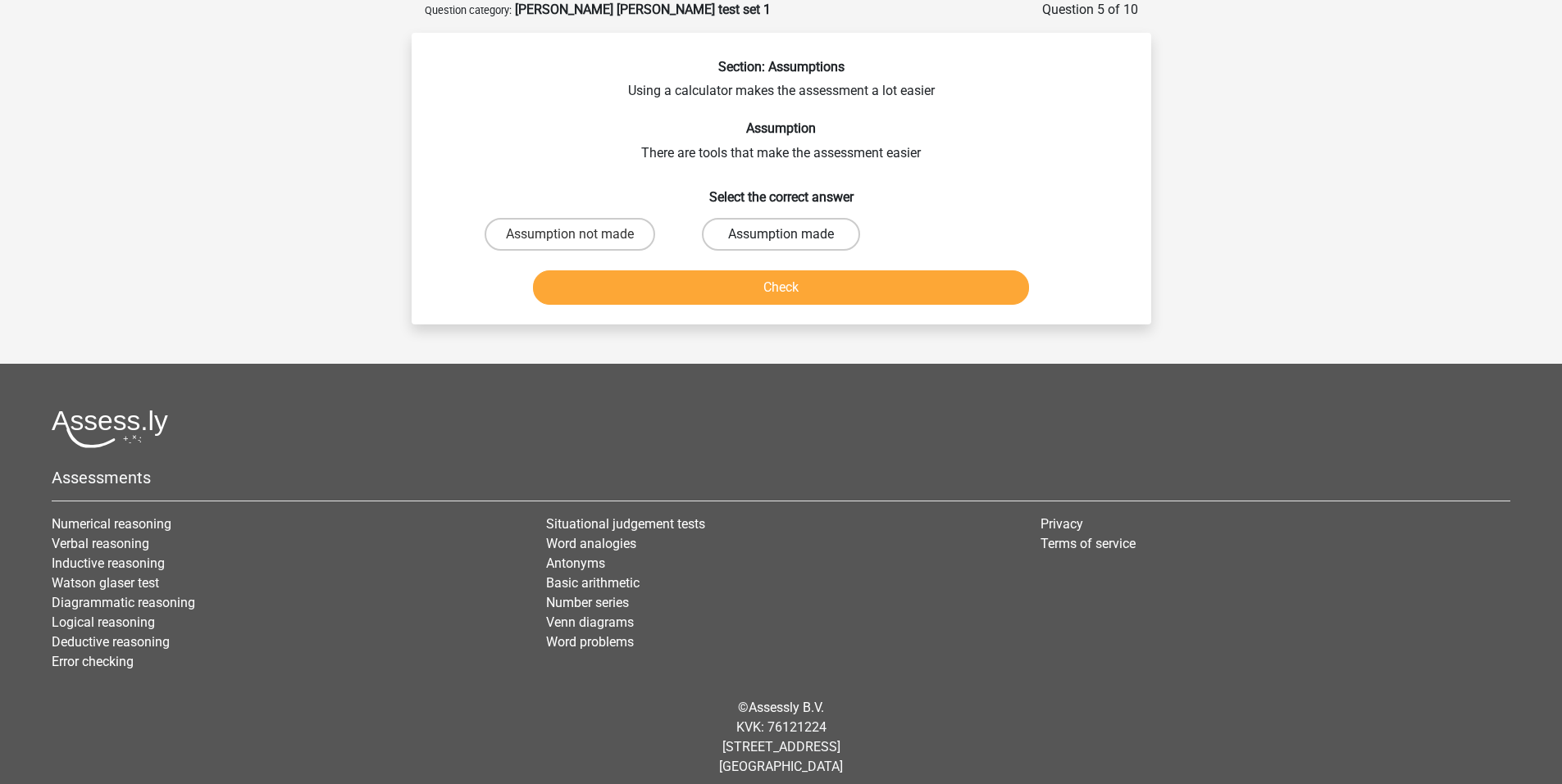
click at [758, 237] on label "Assumption made" at bounding box center [781, 234] width 159 height 33
click at [781, 237] on input "Assumption made" at bounding box center [786, 240] width 11 height 11
radio input "true"
click at [772, 286] on button "Check" at bounding box center [781, 288] width 496 height 34
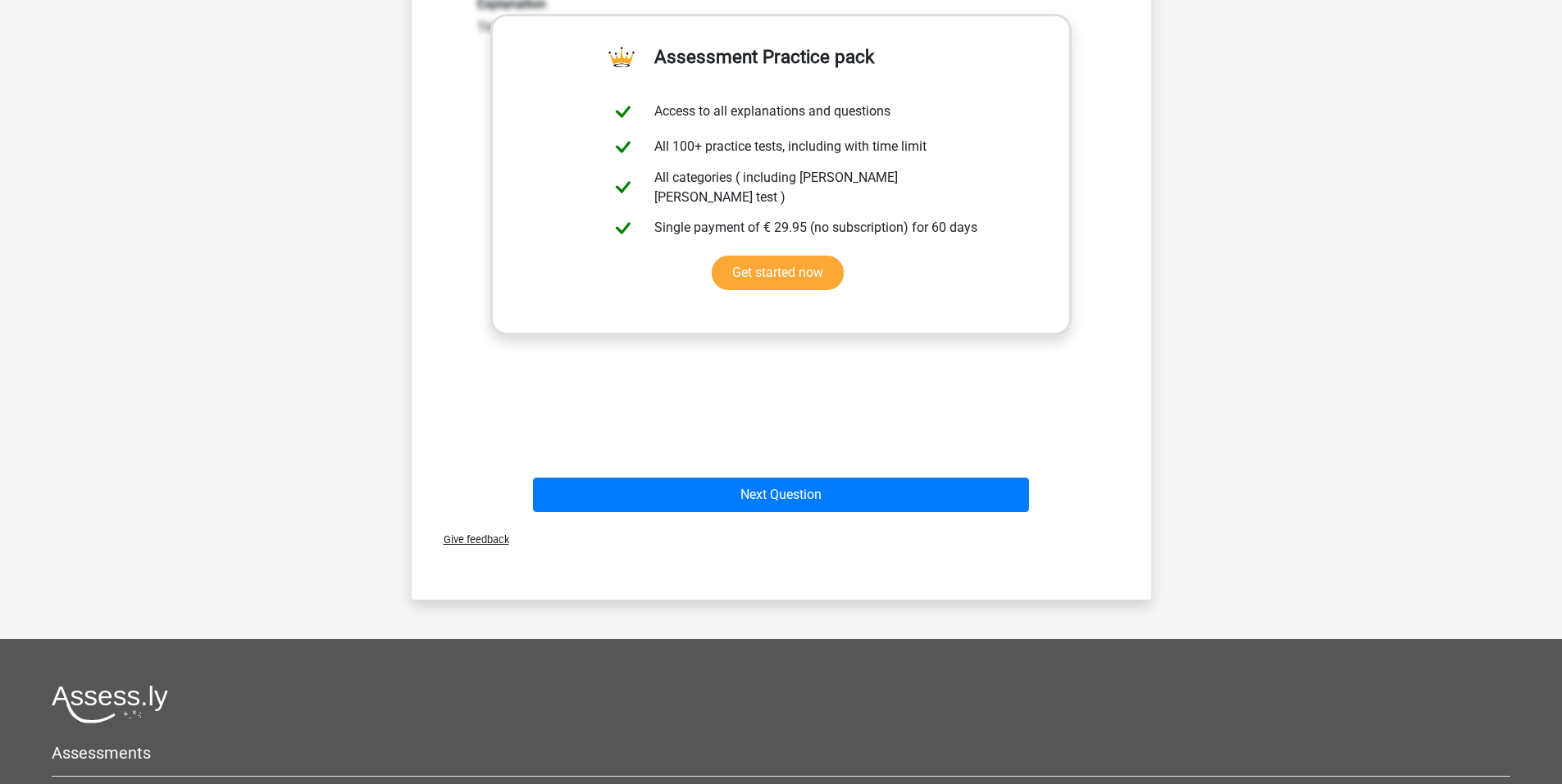
scroll to position [520, 0]
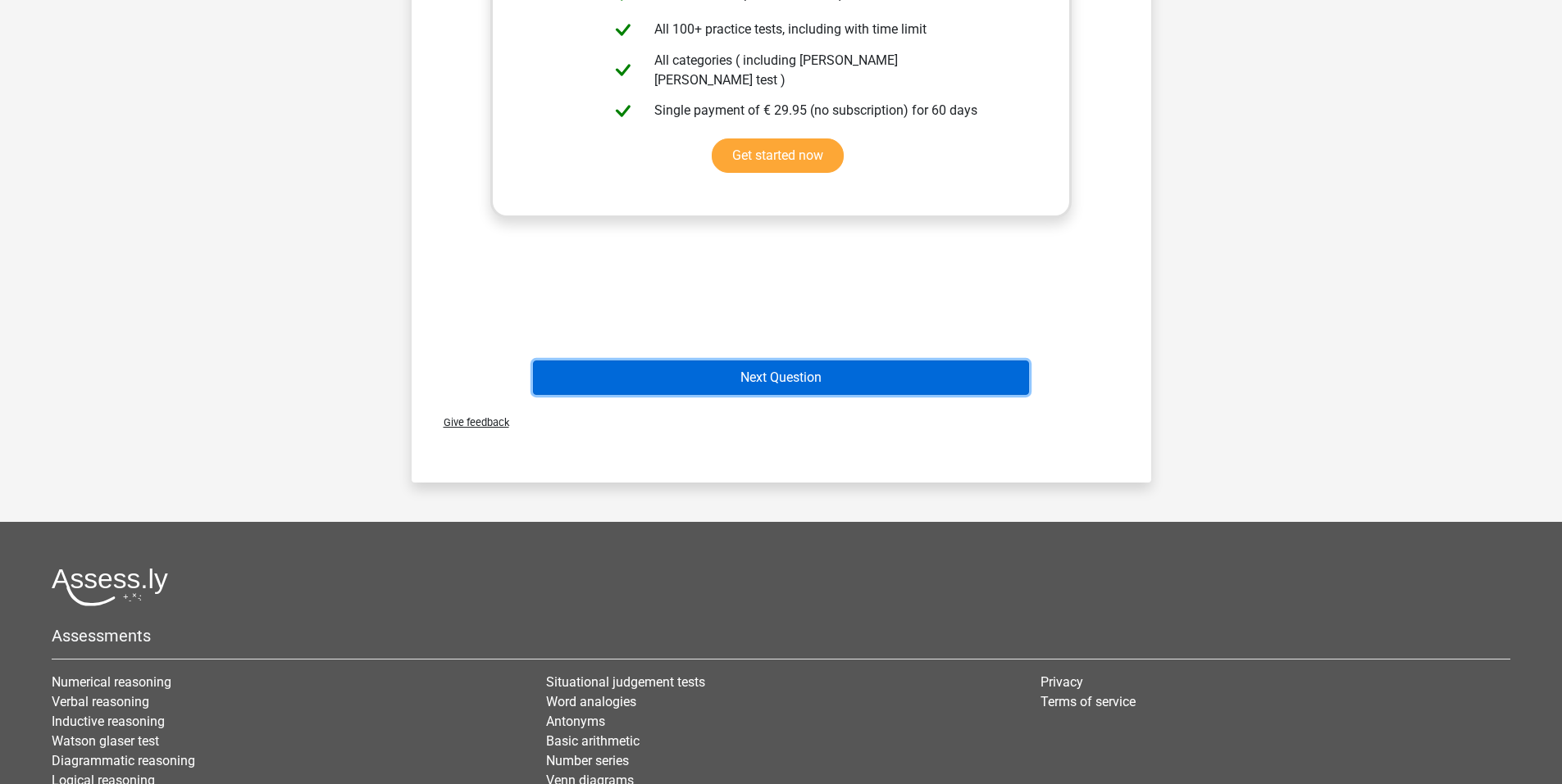
click at [799, 377] on button "Next Question" at bounding box center [781, 377] width 496 height 34
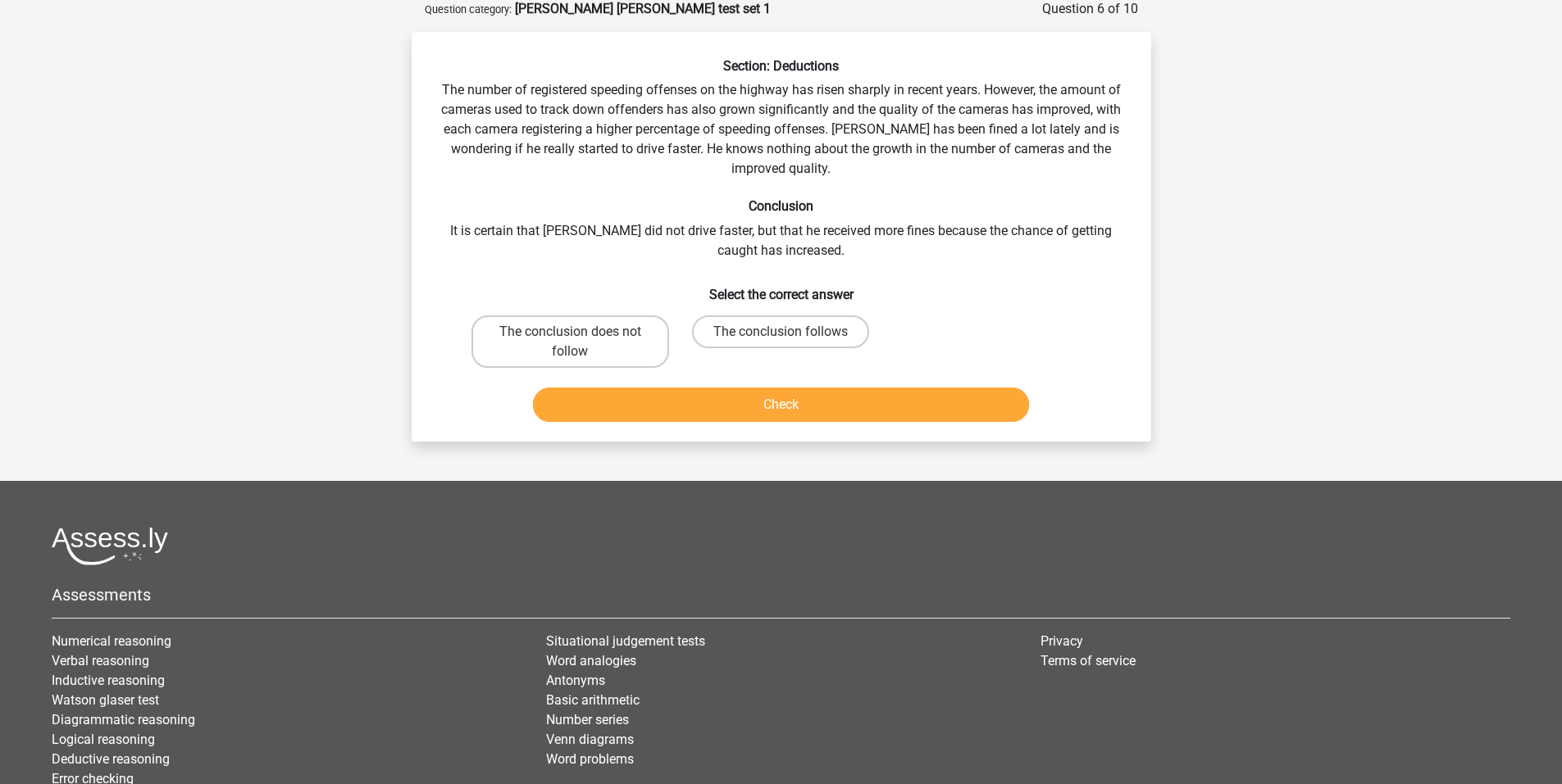
scroll to position [82, 0]
click at [595, 329] on label "The conclusion does not follow" at bounding box center [570, 342] width 197 height 53
click at [581, 332] on input "The conclusion does not follow" at bounding box center [575, 338] width 11 height 11
radio input "true"
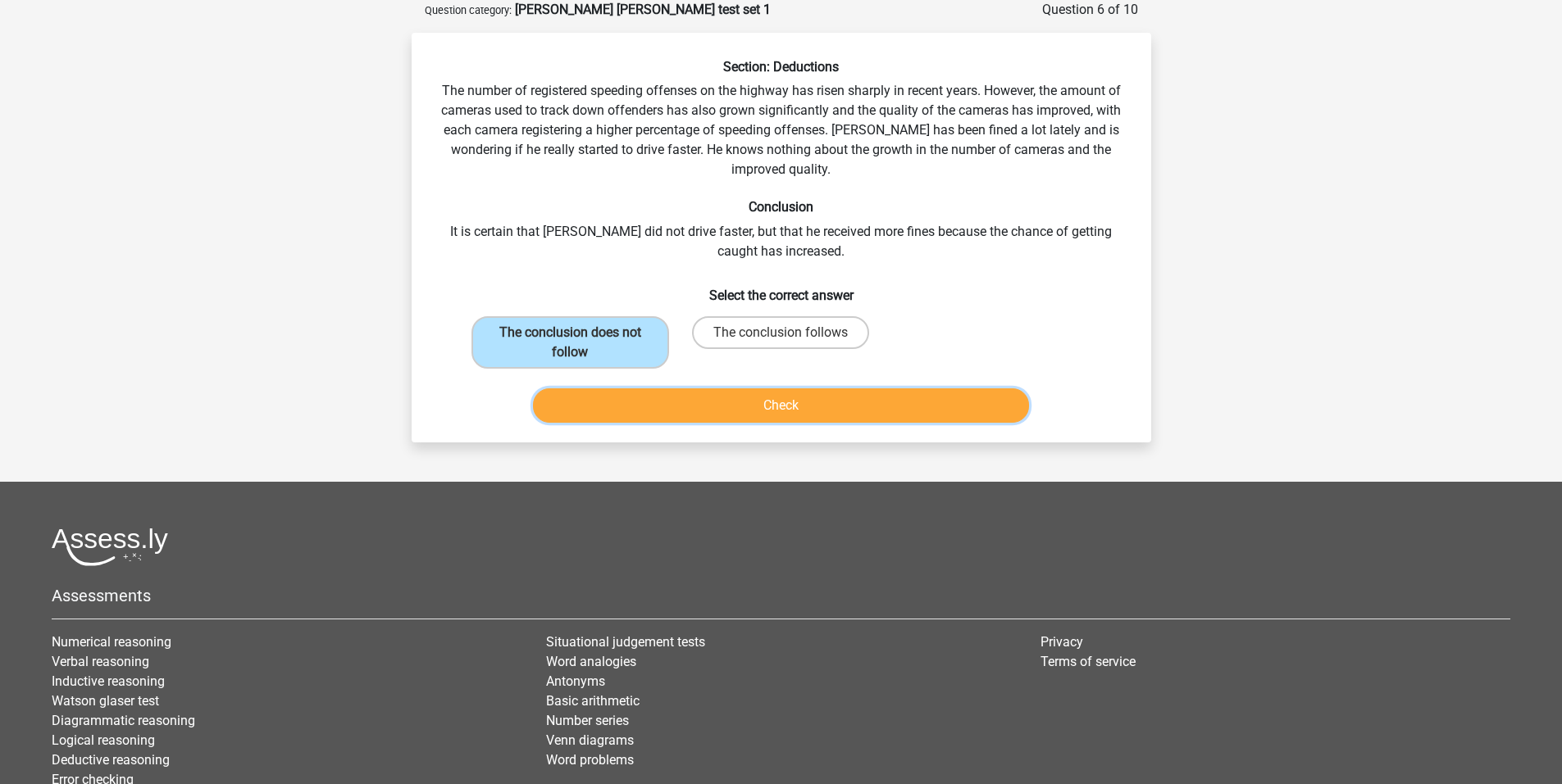
click at [783, 415] on button "Check" at bounding box center [781, 406] width 496 height 34
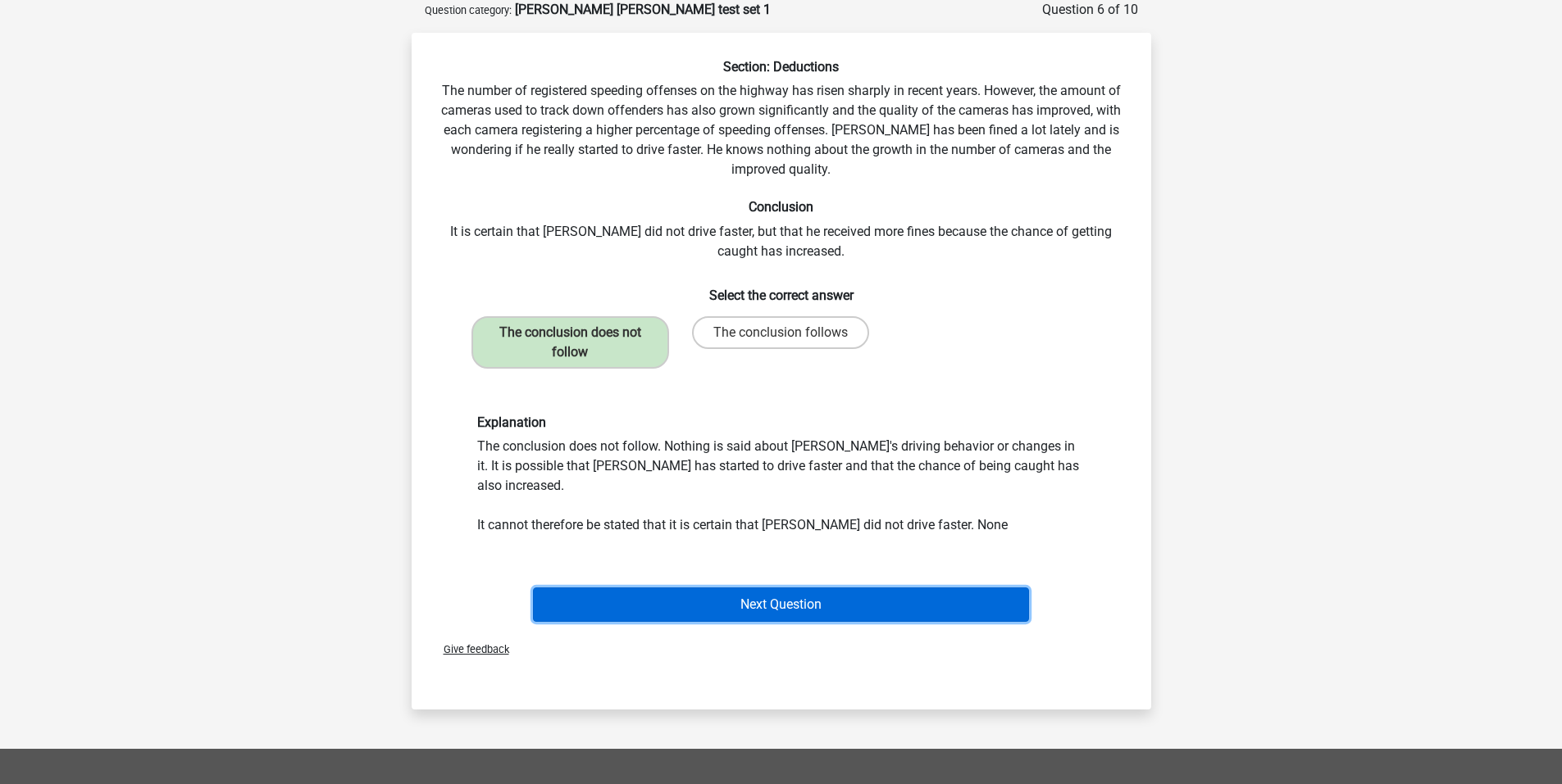
click at [780, 588] on button "Next Question" at bounding box center [781, 605] width 496 height 34
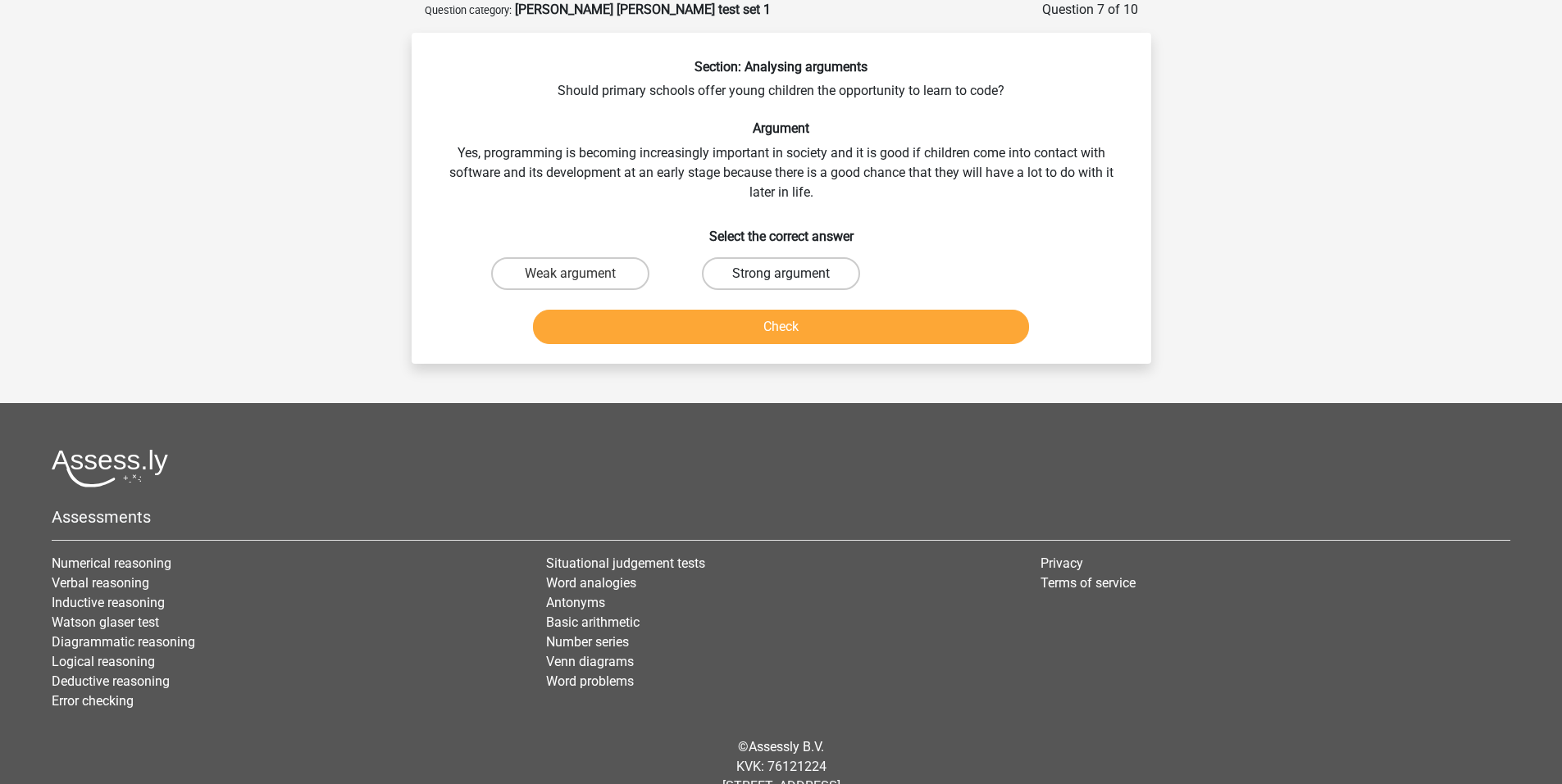
click at [756, 274] on label "Strong argument" at bounding box center [781, 273] width 159 height 33
click at [781, 274] on input "Strong argument" at bounding box center [786, 280] width 11 height 11
radio input "true"
click at [771, 318] on button "Check" at bounding box center [781, 327] width 496 height 34
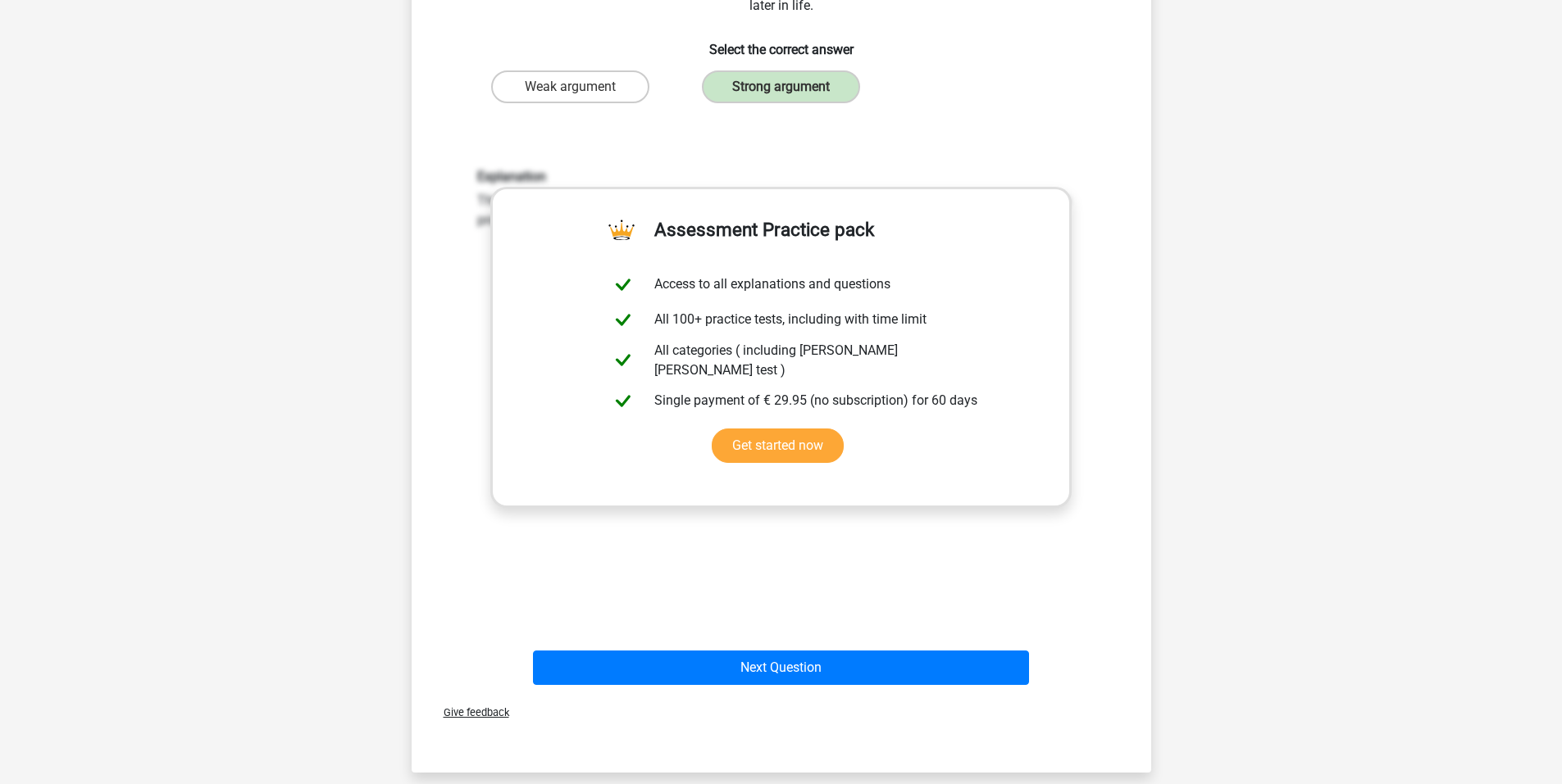
scroll to position [301, 0]
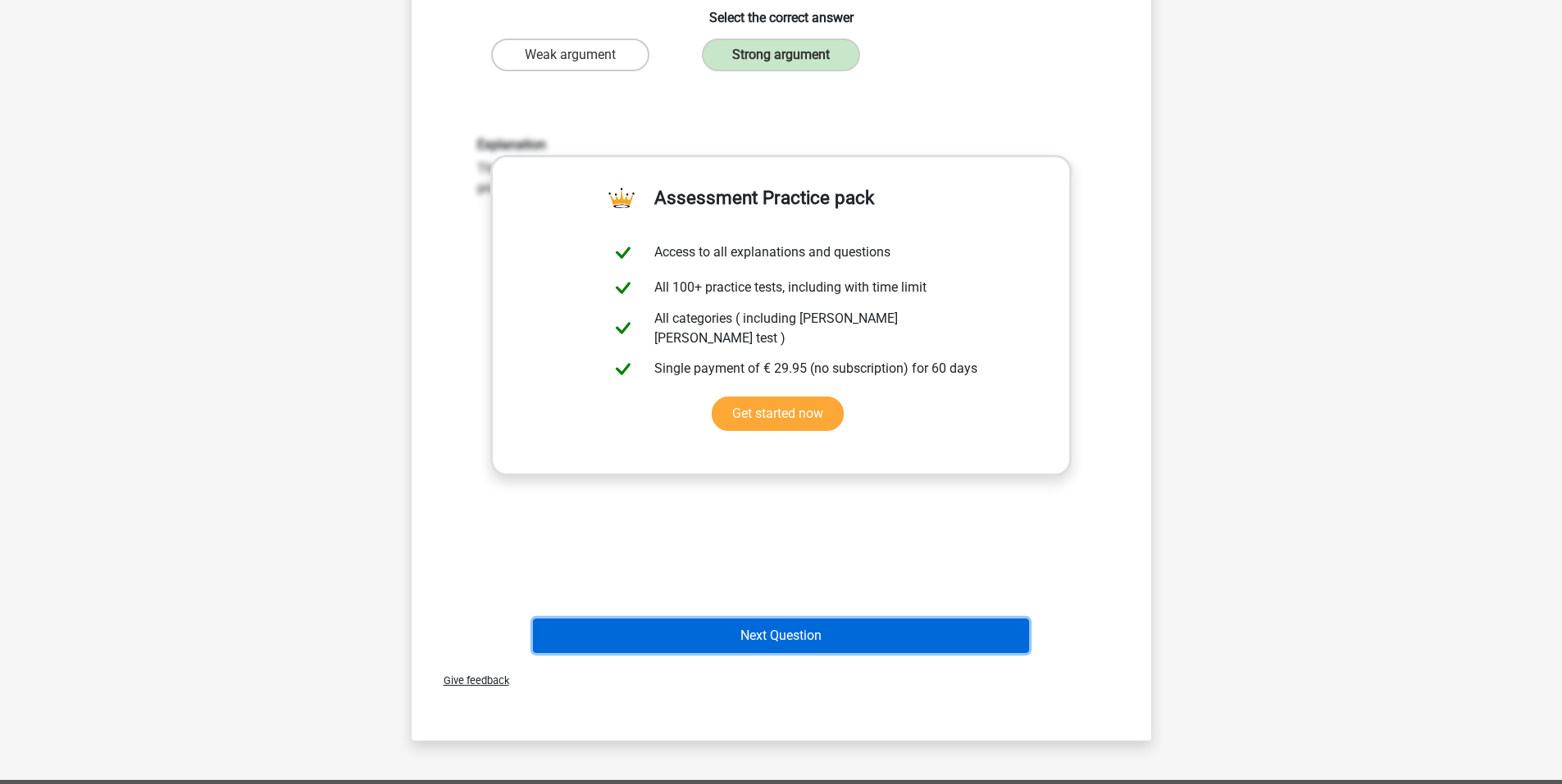
click at [794, 649] on button "Next Question" at bounding box center [781, 636] width 496 height 34
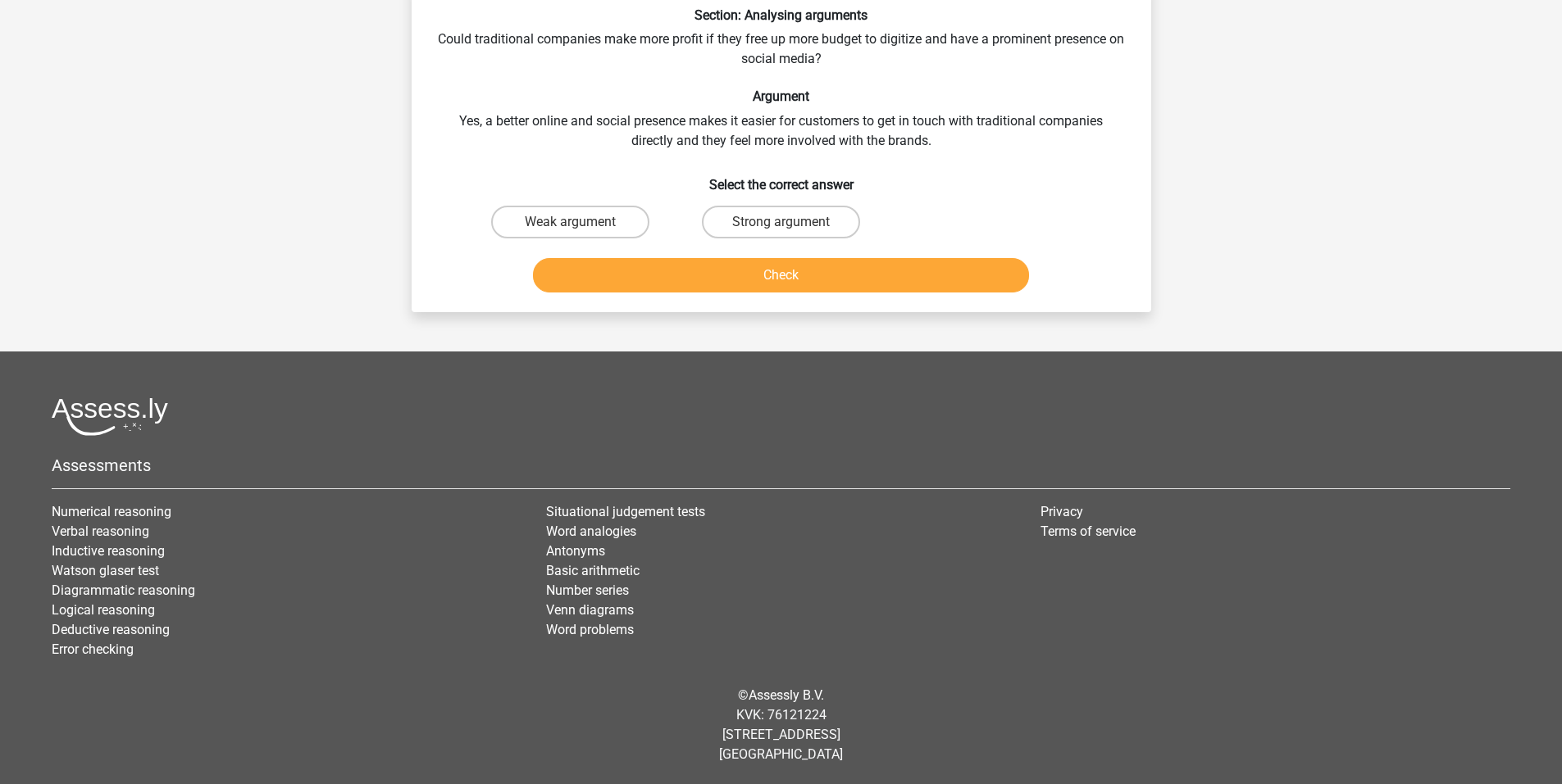
scroll to position [82, 0]
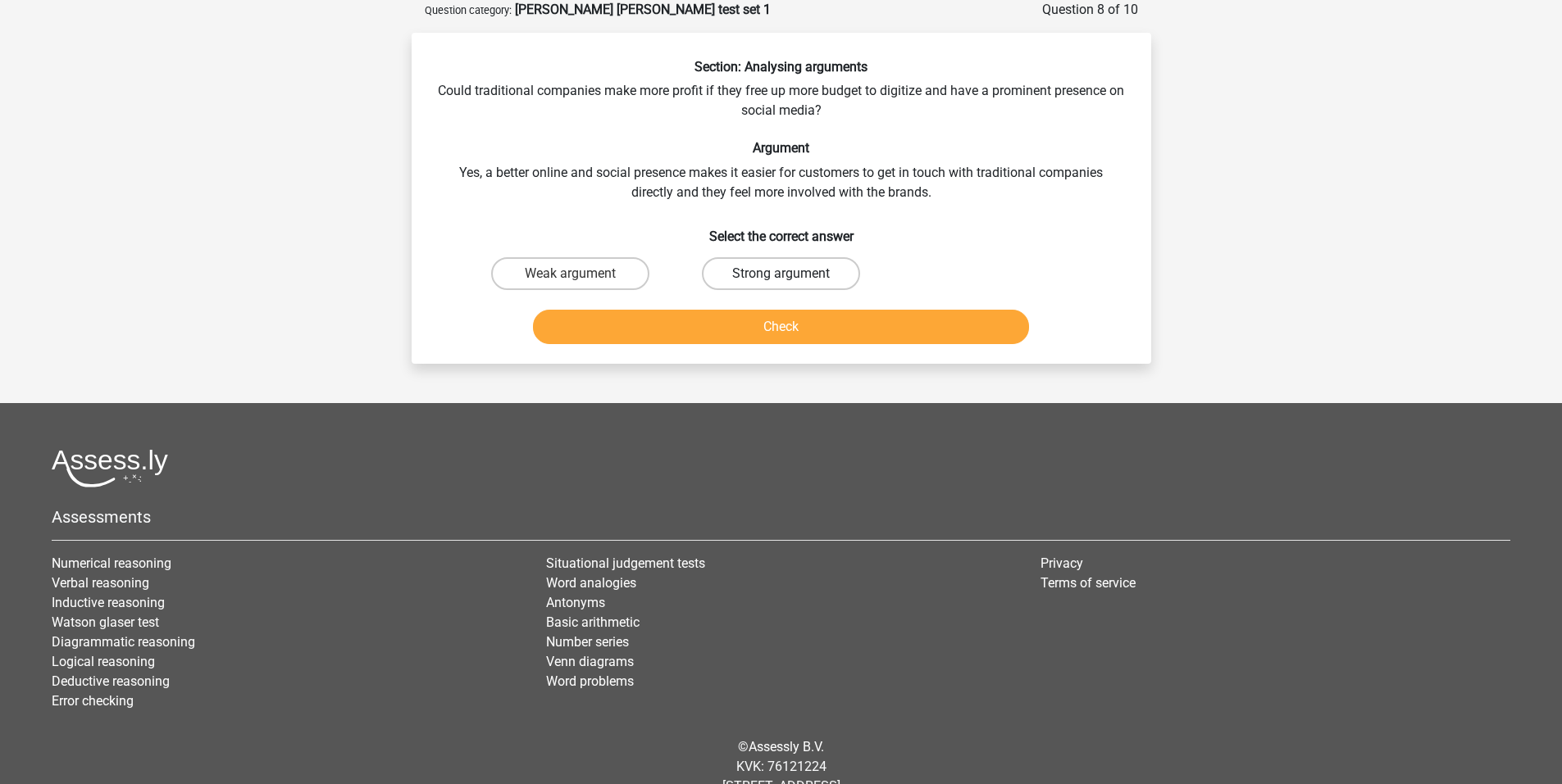
click at [738, 271] on label "Strong argument" at bounding box center [781, 273] width 159 height 33
click at [781, 274] on input "Strong argument" at bounding box center [786, 280] width 11 height 11
radio input "true"
click at [760, 325] on button "Check" at bounding box center [781, 327] width 496 height 34
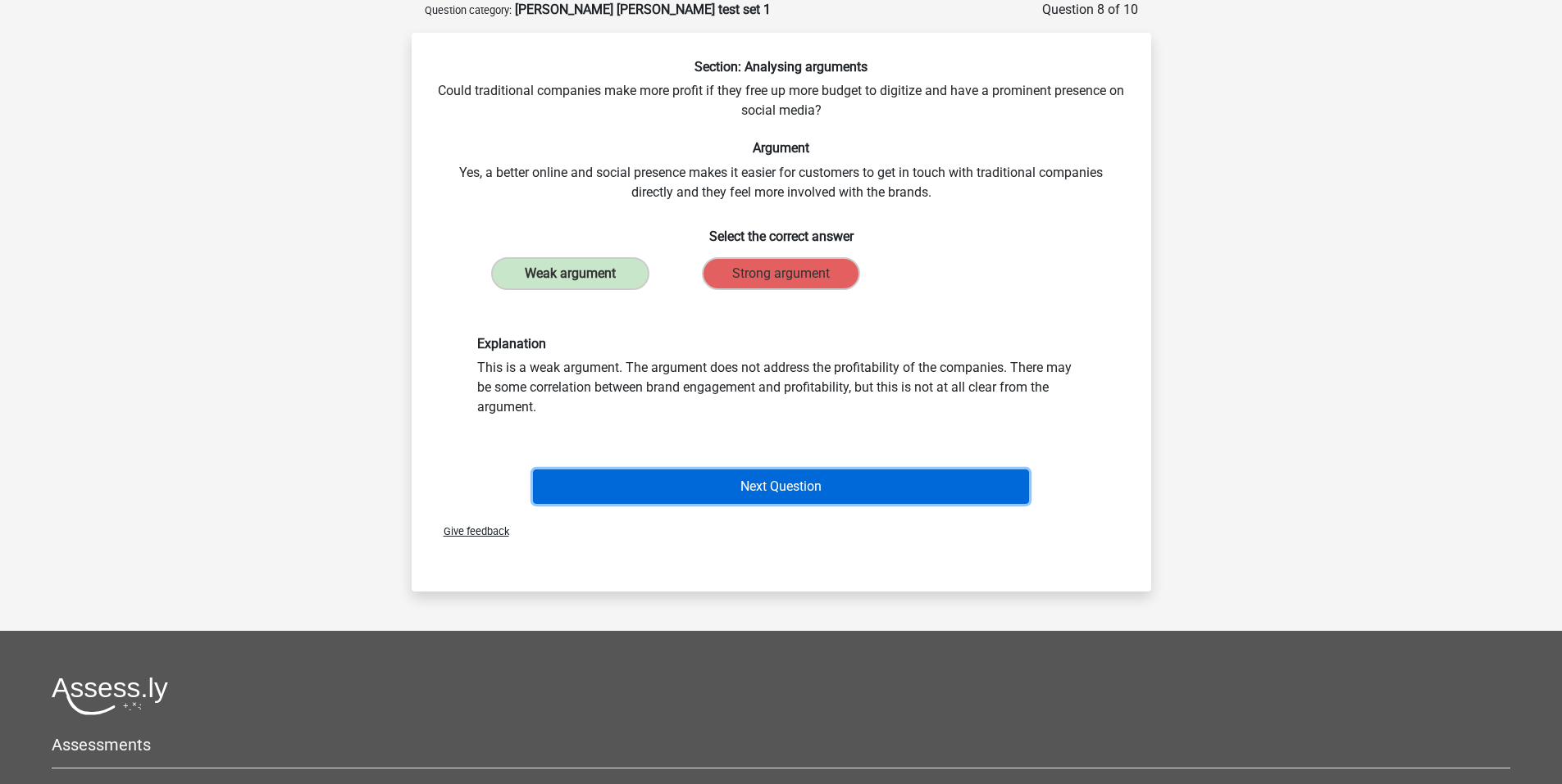
click at [760, 489] on button "Next Question" at bounding box center [781, 487] width 496 height 34
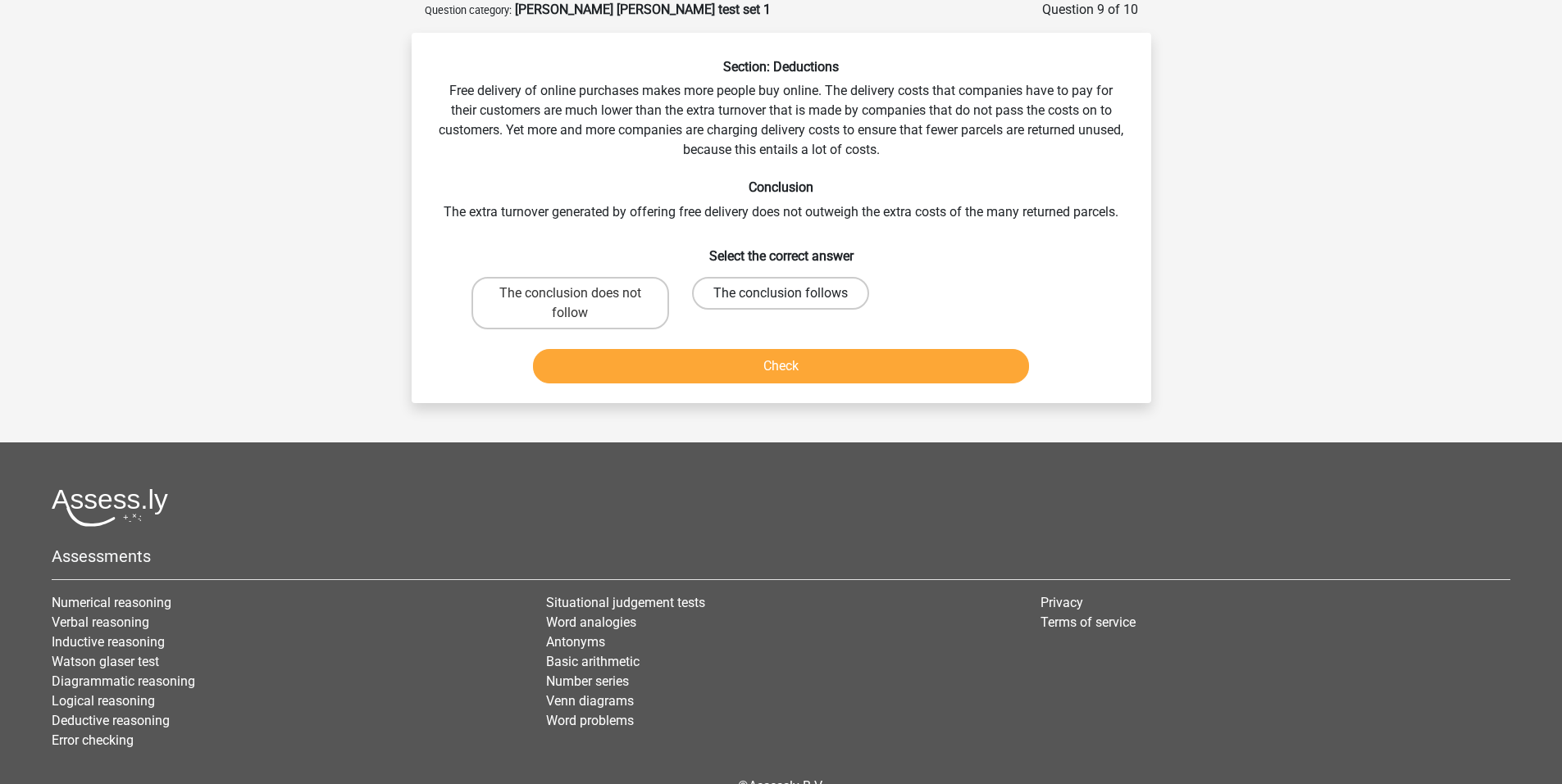
click at [740, 288] on label "The conclusion follows" at bounding box center [781, 293] width 177 height 33
click at [781, 293] on input "The conclusion follows" at bounding box center [786, 298] width 11 height 11
radio input "true"
click at [738, 374] on button "Check" at bounding box center [781, 366] width 496 height 34
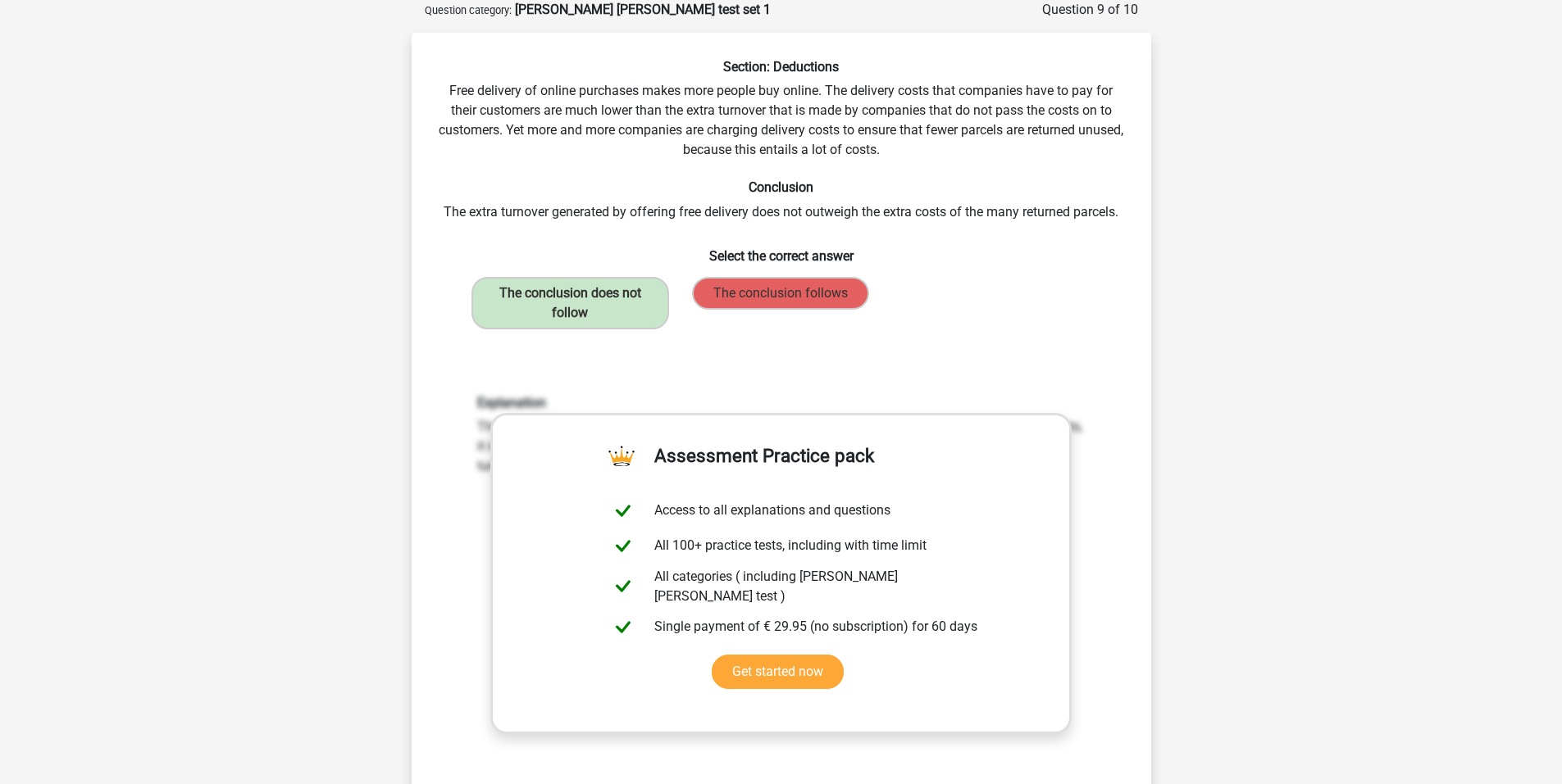
click at [753, 732] on div "Explanation The conclusion does not follow. It is merely stated that many compa…" at bounding box center [781, 609] width 687 height 508
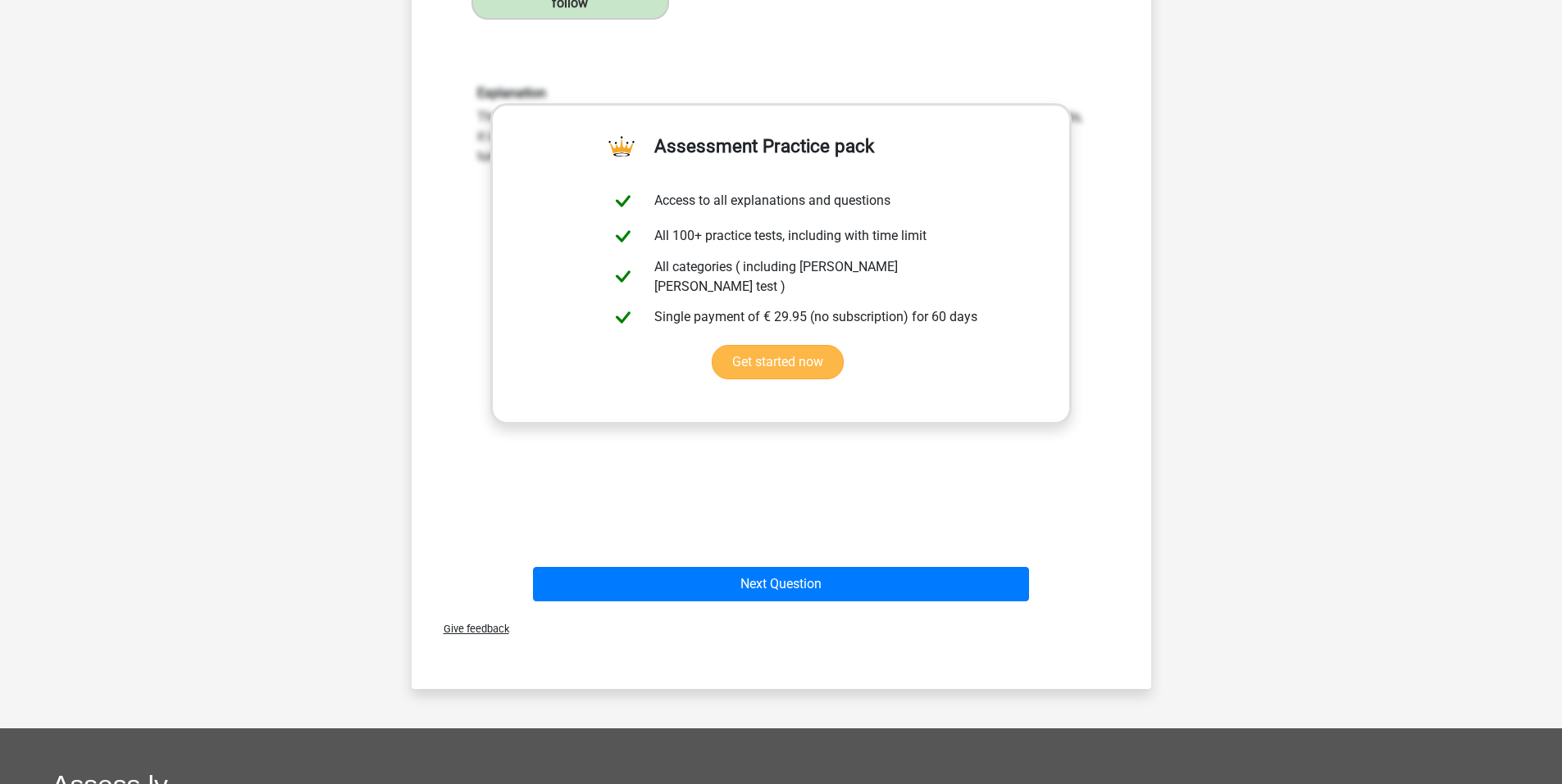
scroll to position [769, 0]
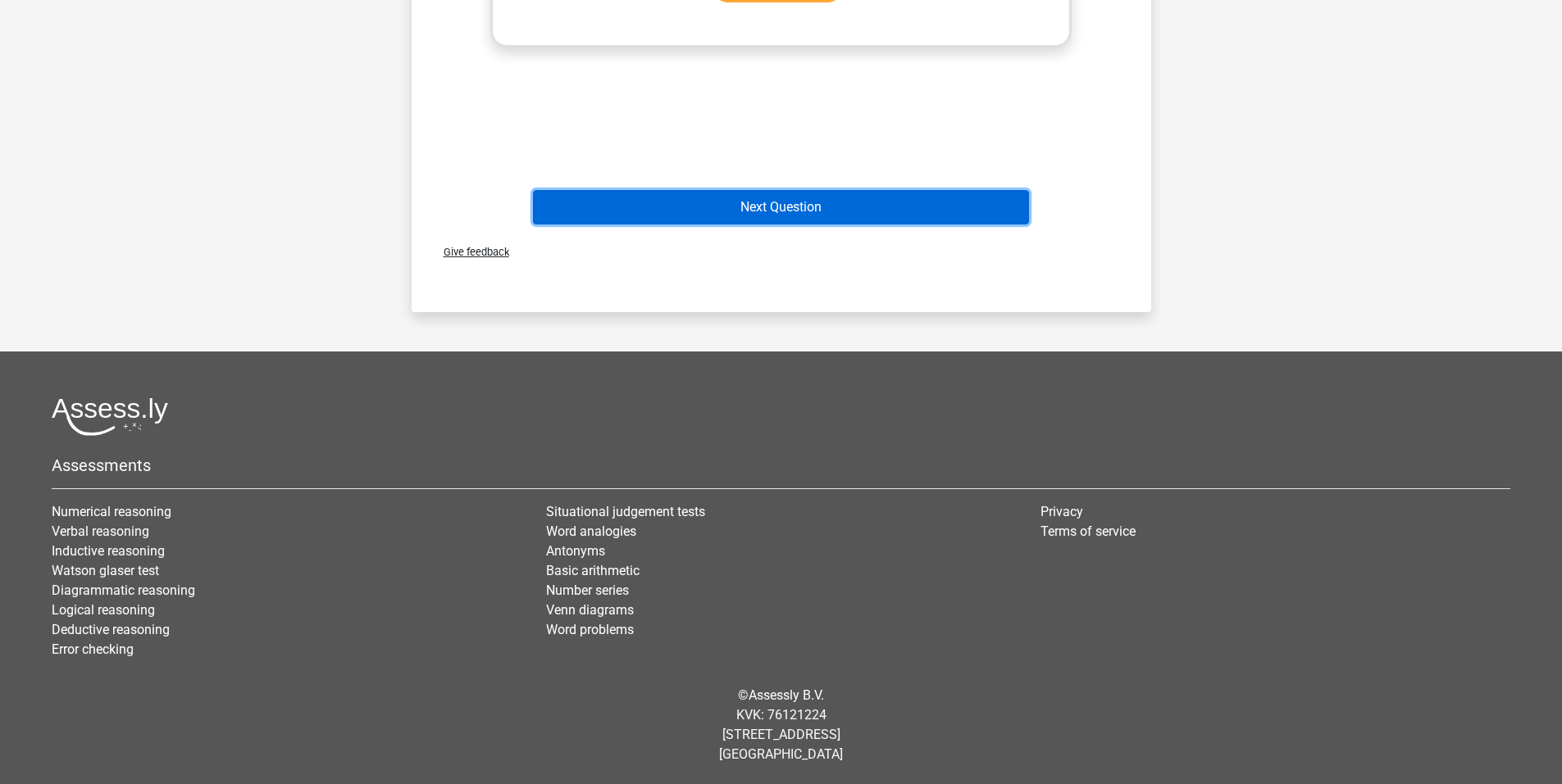
click at [735, 208] on button "Next Question" at bounding box center [781, 207] width 496 height 34
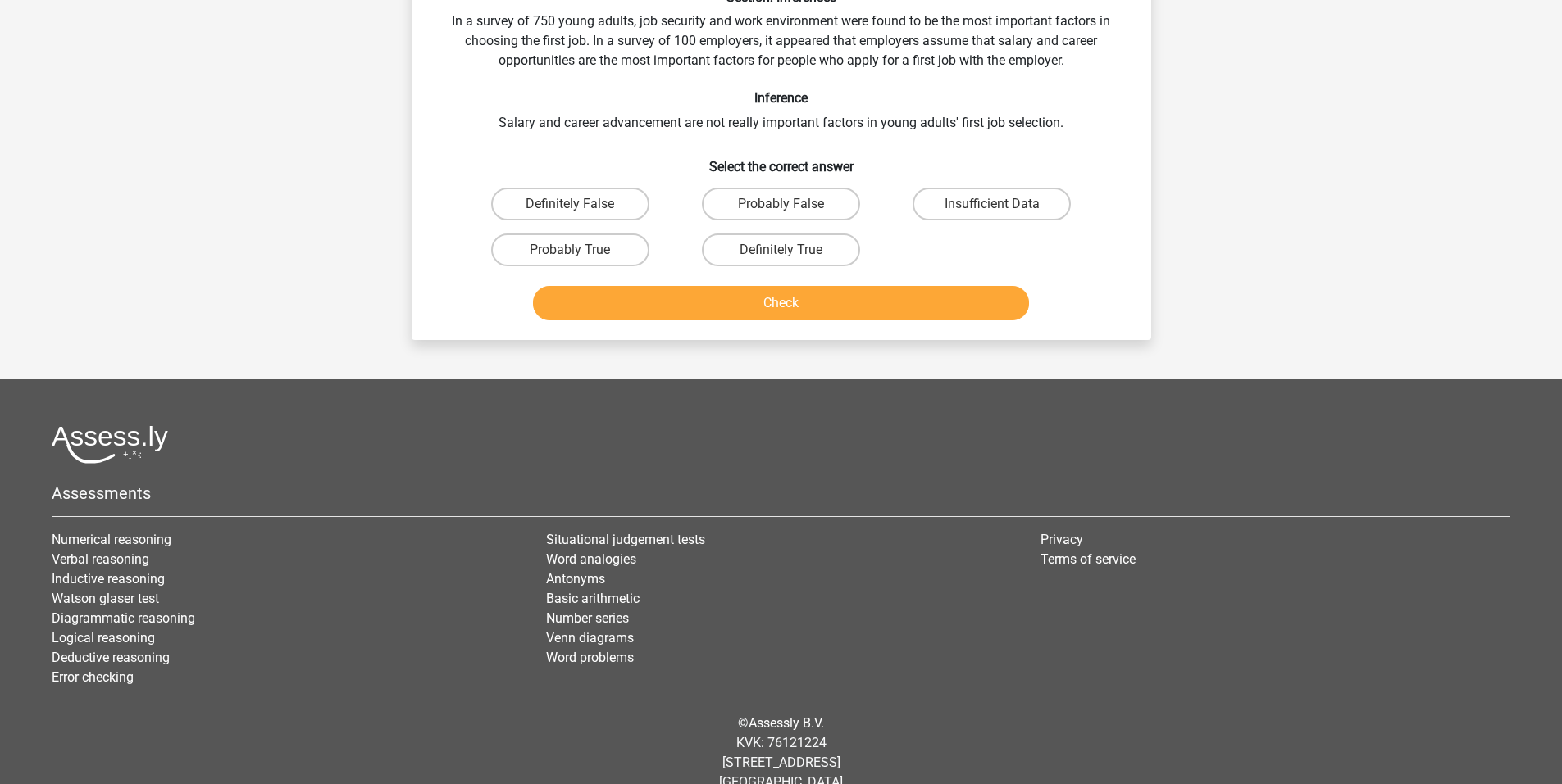
scroll to position [82, 0]
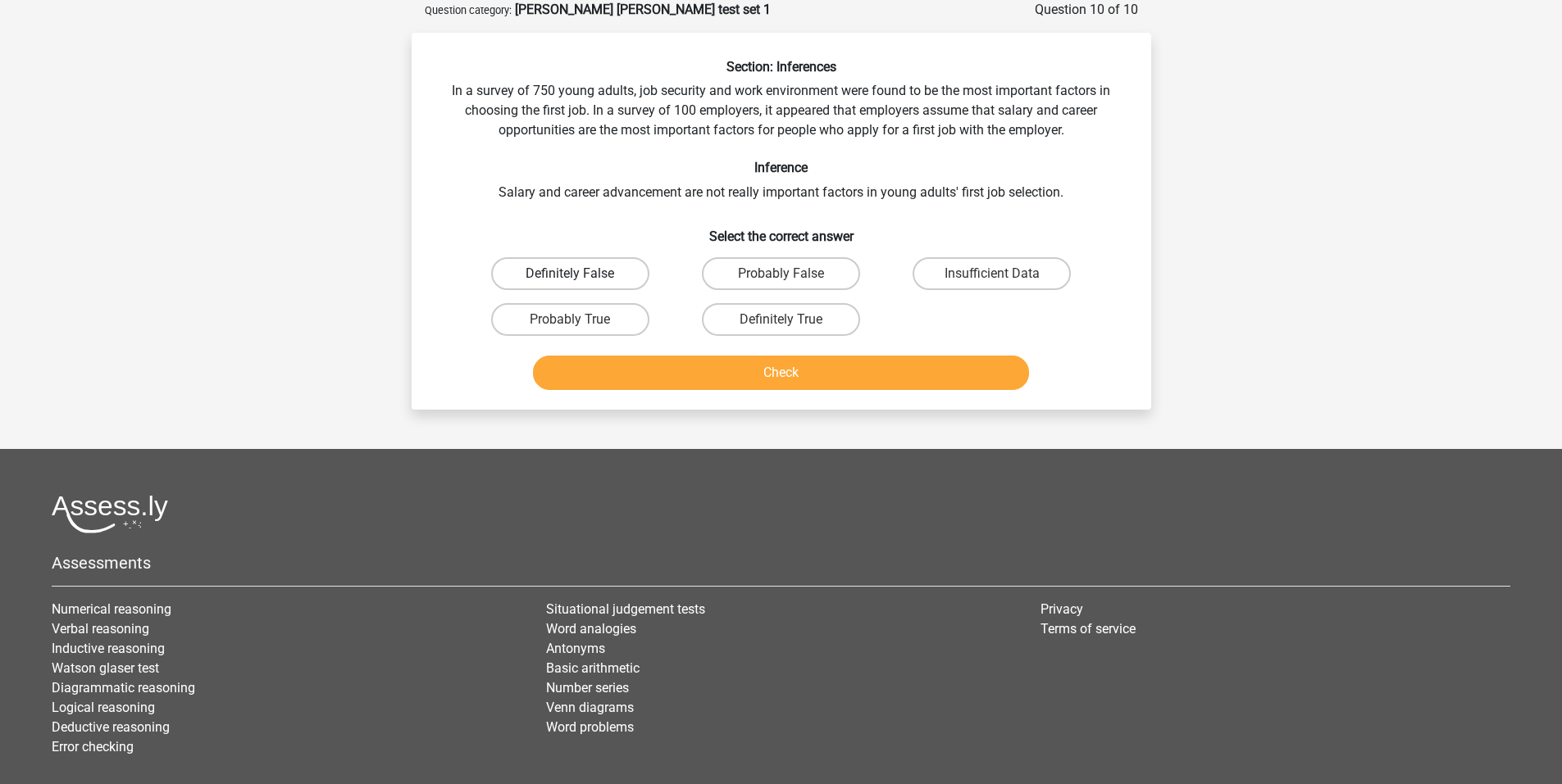
click at [553, 274] on label "Definitely False" at bounding box center [570, 273] width 159 height 33
click at [570, 274] on input "Definitely False" at bounding box center [575, 280] width 11 height 11
radio input "true"
click at [779, 321] on label "Definitely True" at bounding box center [781, 319] width 159 height 33
click at [781, 321] on input "Definitely True" at bounding box center [786, 325] width 11 height 11
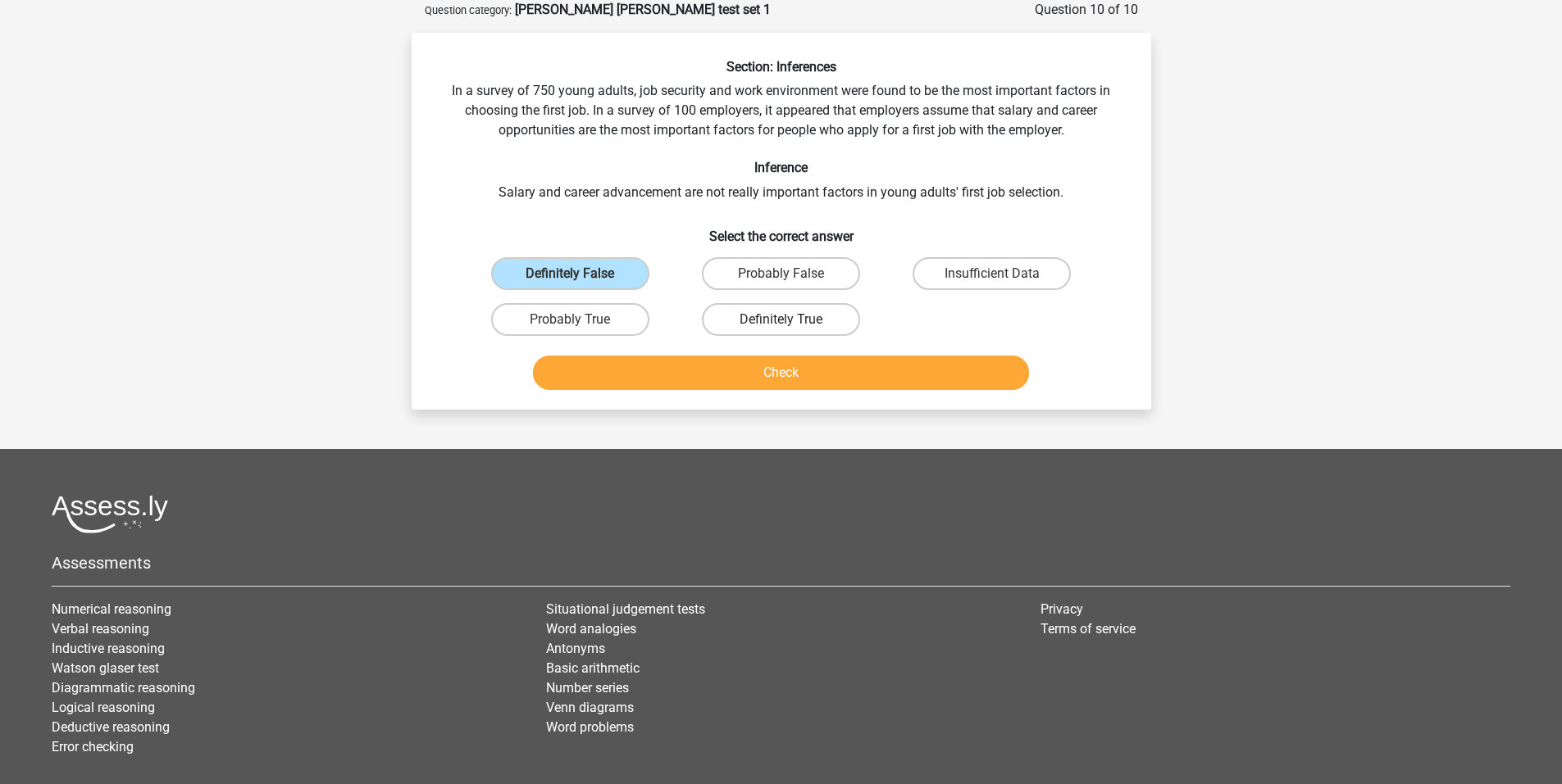
radio input "true"
click at [802, 373] on button "Check" at bounding box center [781, 373] width 496 height 34
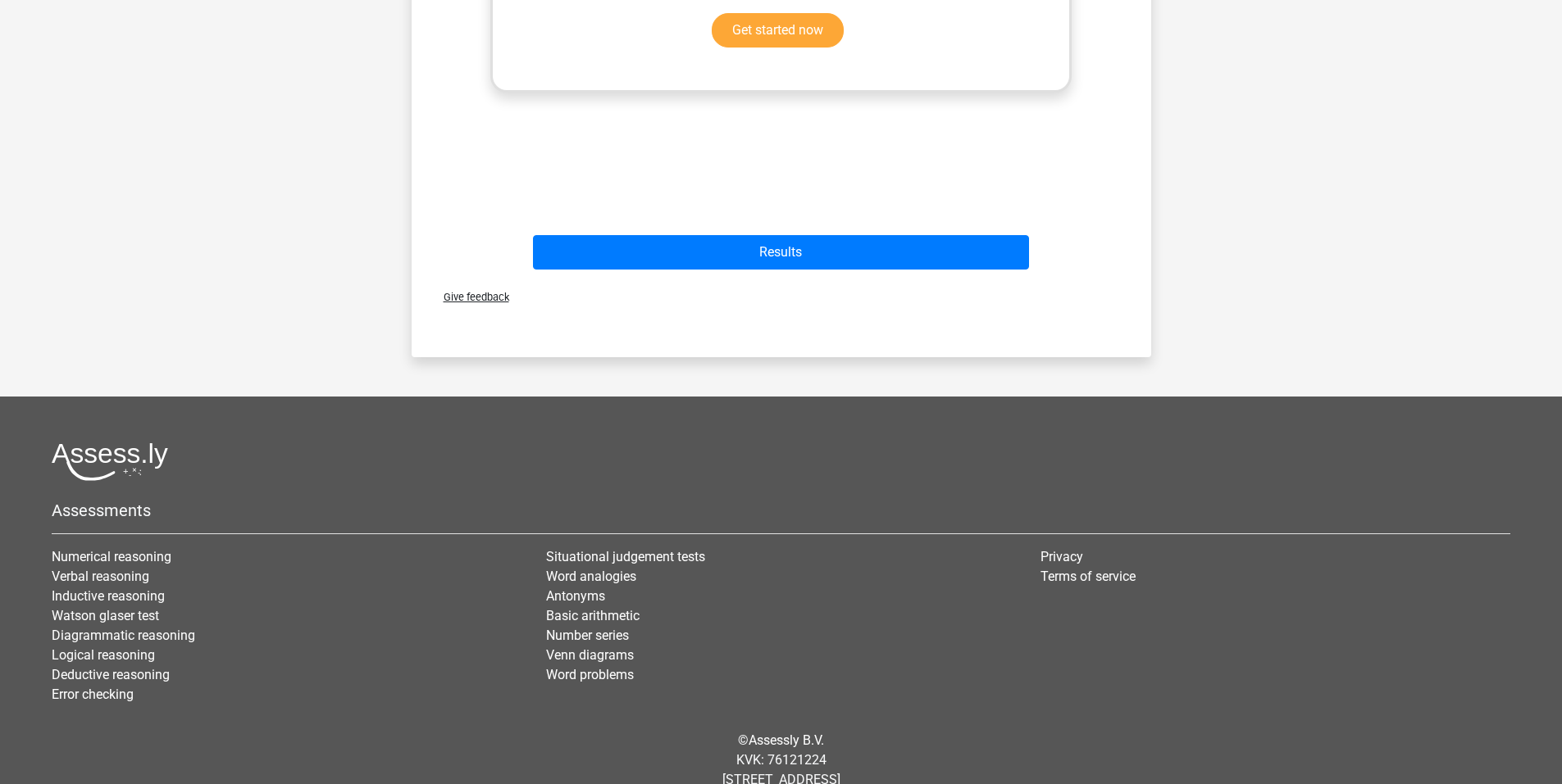
scroll to position [737, 0]
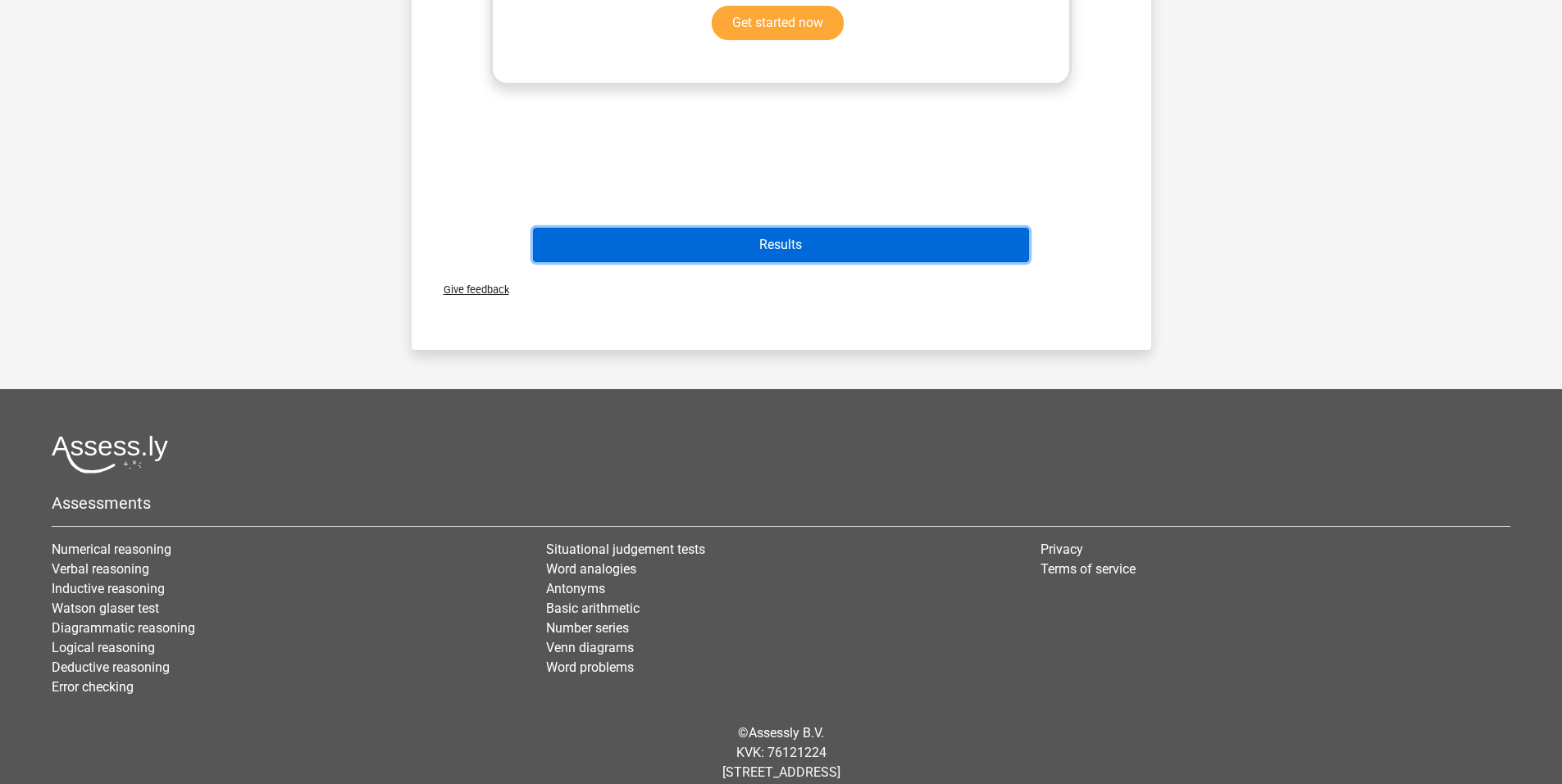
click at [755, 242] on button "Results" at bounding box center [781, 245] width 496 height 34
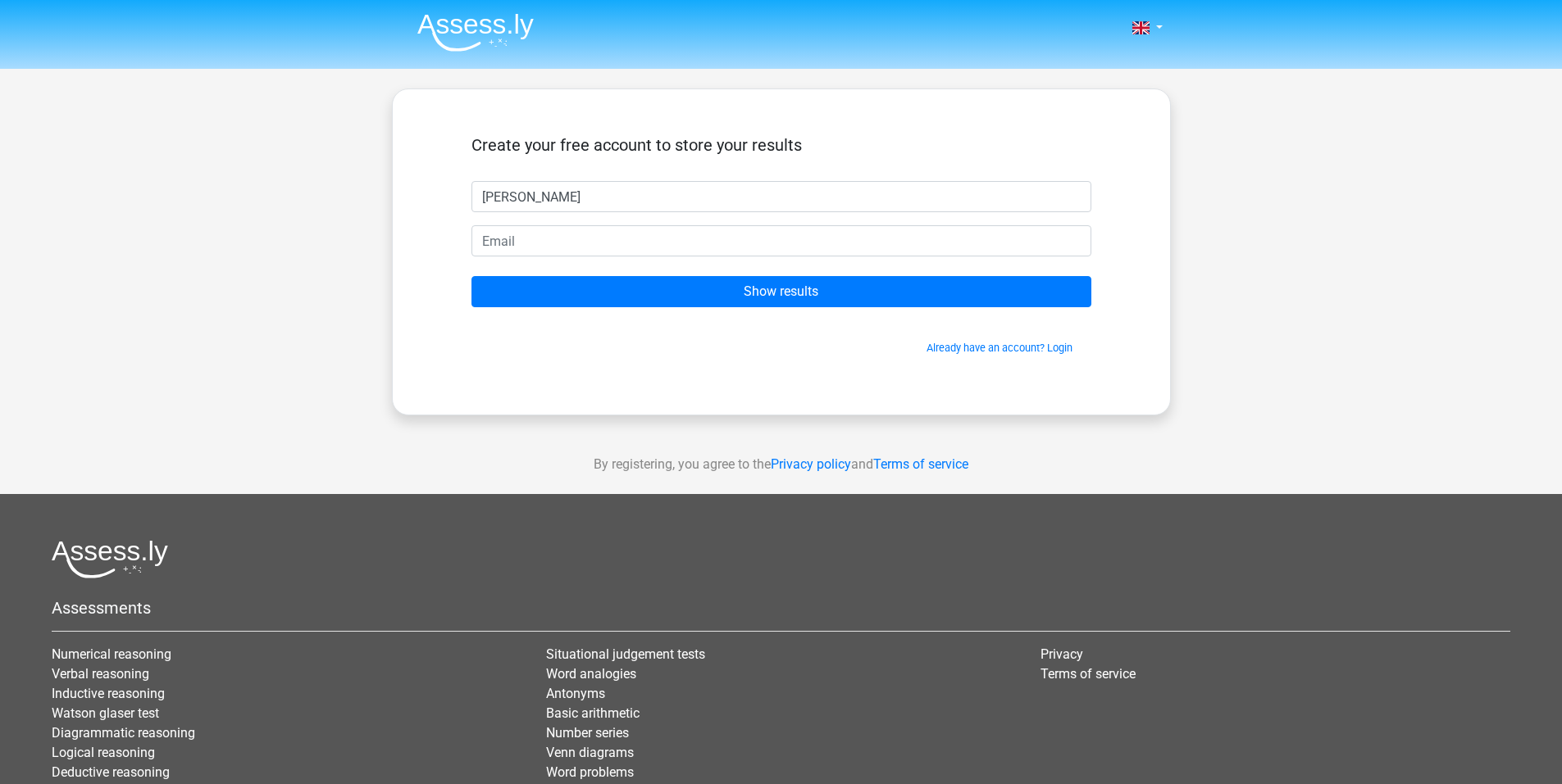
type input "[PERSON_NAME]"
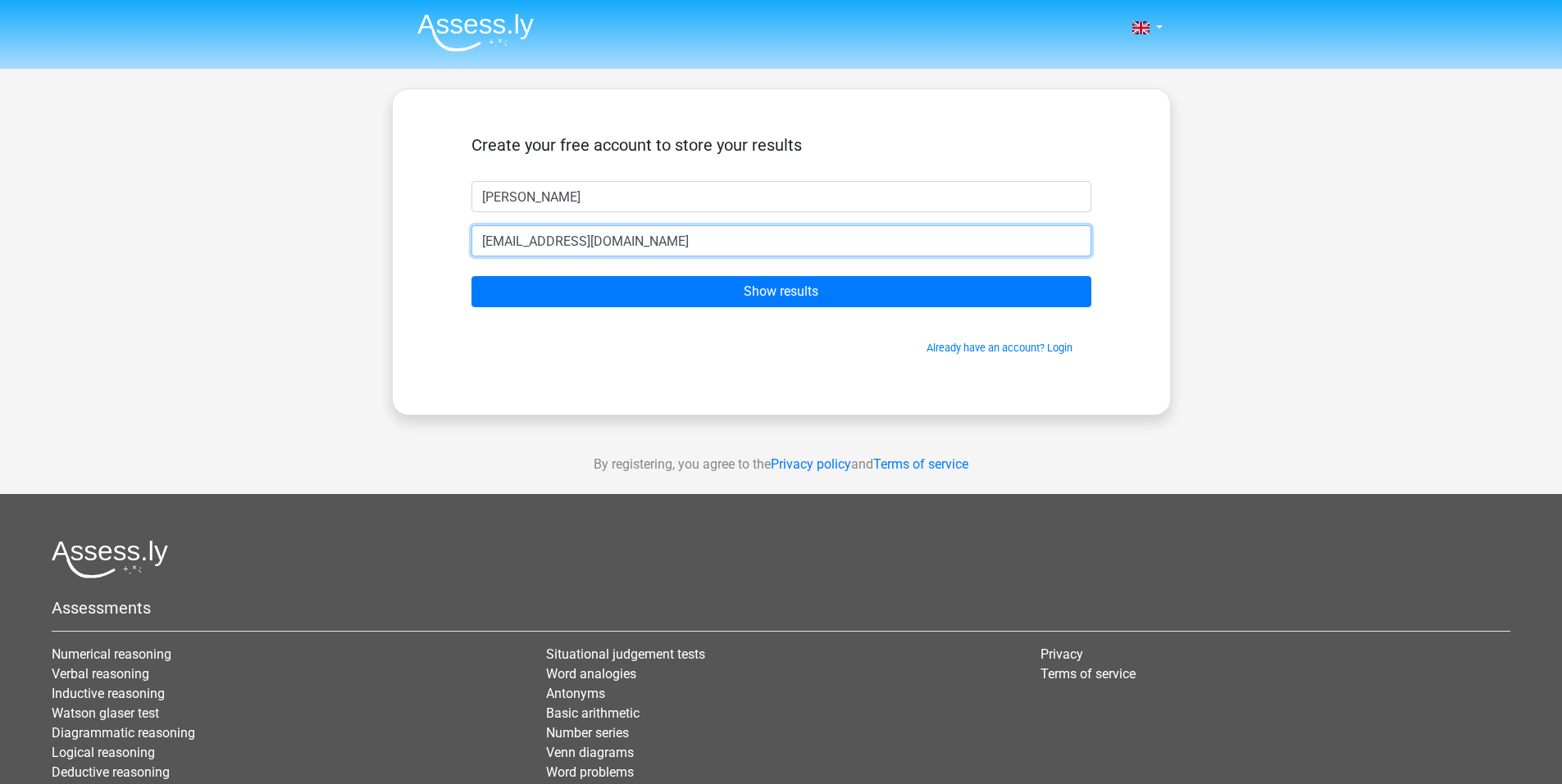
type input "[EMAIL_ADDRESS][DOMAIN_NAME]"
click at [471, 276] on input "Show results" at bounding box center [781, 291] width 620 height 31
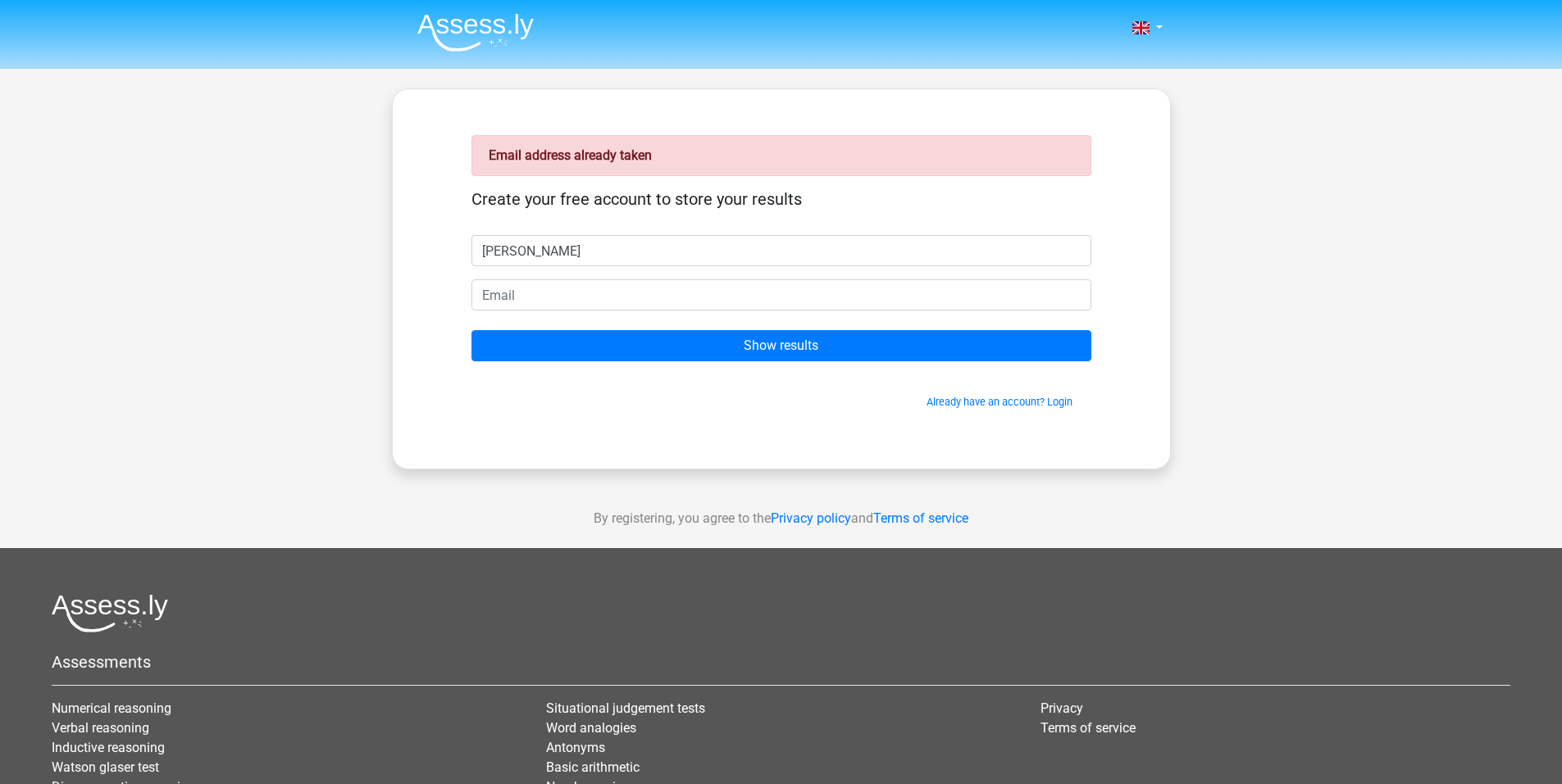
type input "[PERSON_NAME]"
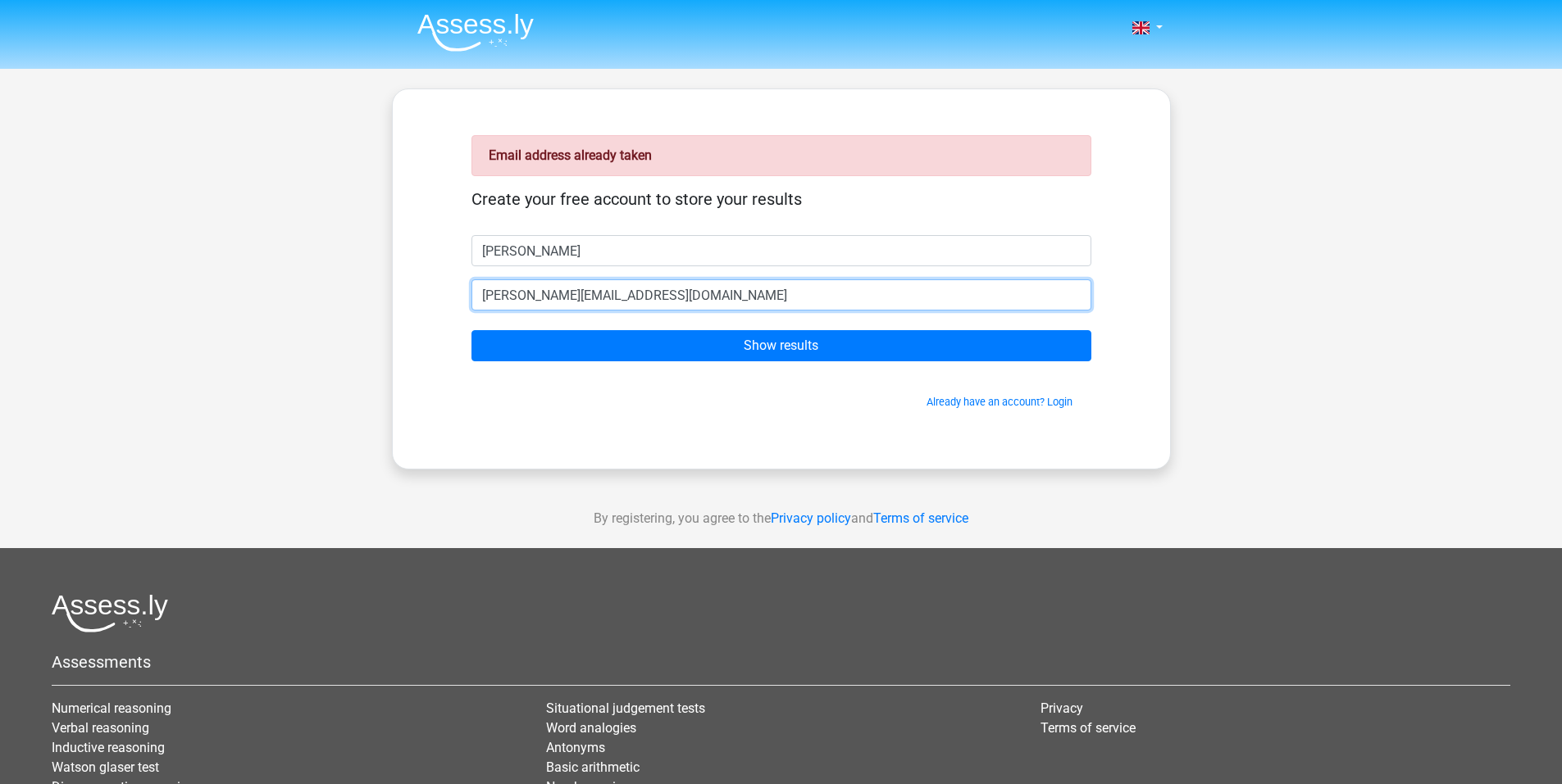
type input "[PERSON_NAME][EMAIL_ADDRESS][DOMAIN_NAME]"
click at [471, 331] on input "Show results" at bounding box center [781, 346] width 620 height 31
